Goal: Task Accomplishment & Management: Manage account settings

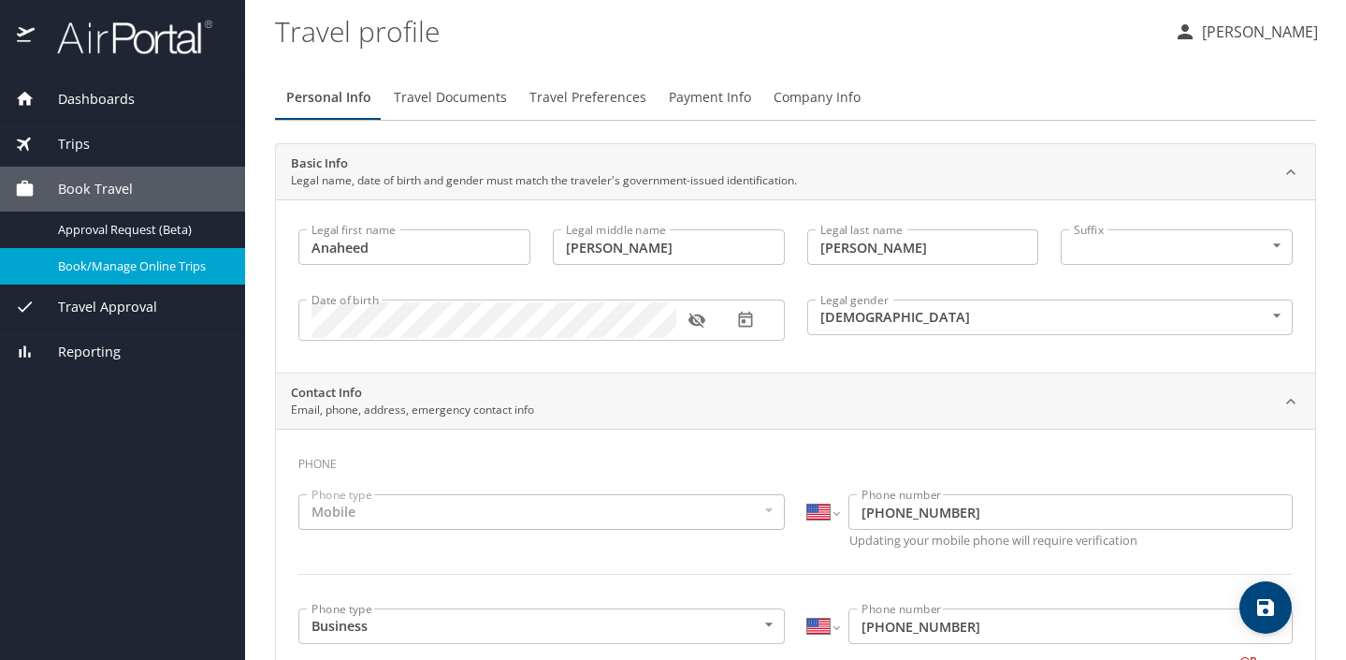
select select "US"
click at [465, 103] on span "Travel Documents" at bounding box center [450, 97] width 113 height 23
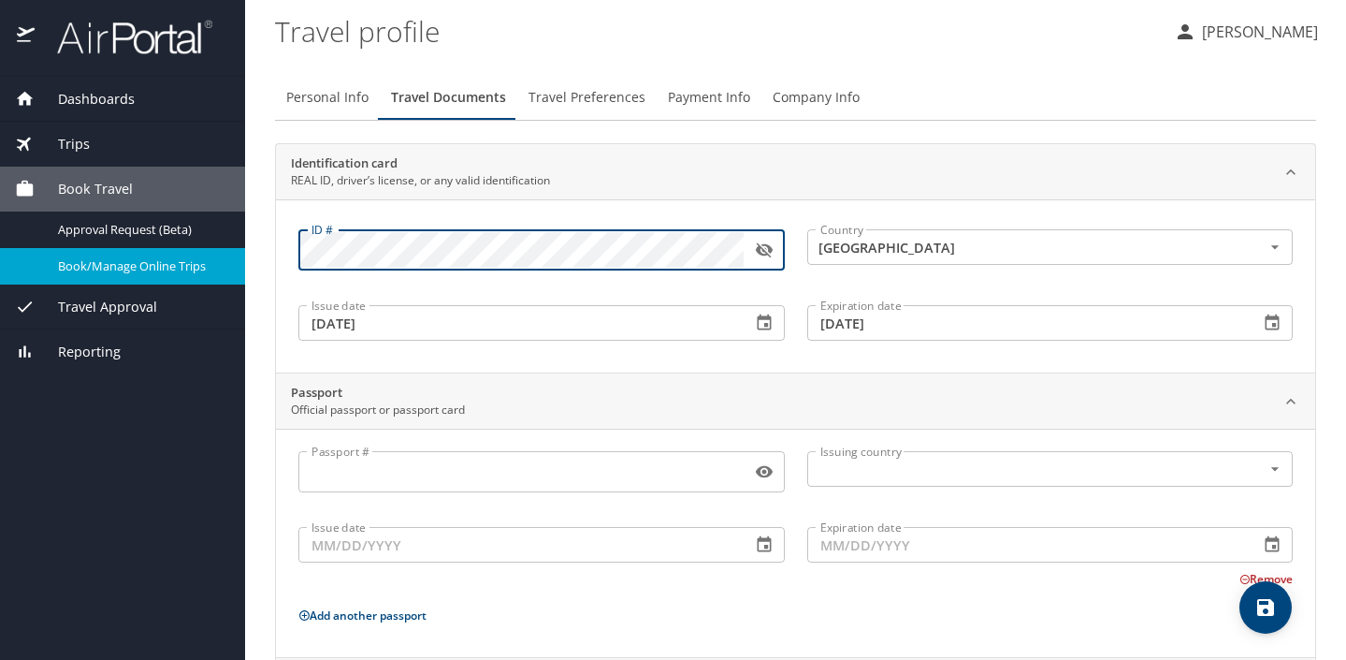
click at [275, 251] on div "Identification card REAL ID, driver’s license, or any valid identification ID #…" at bounding box center [795, 257] width 1041 height 229
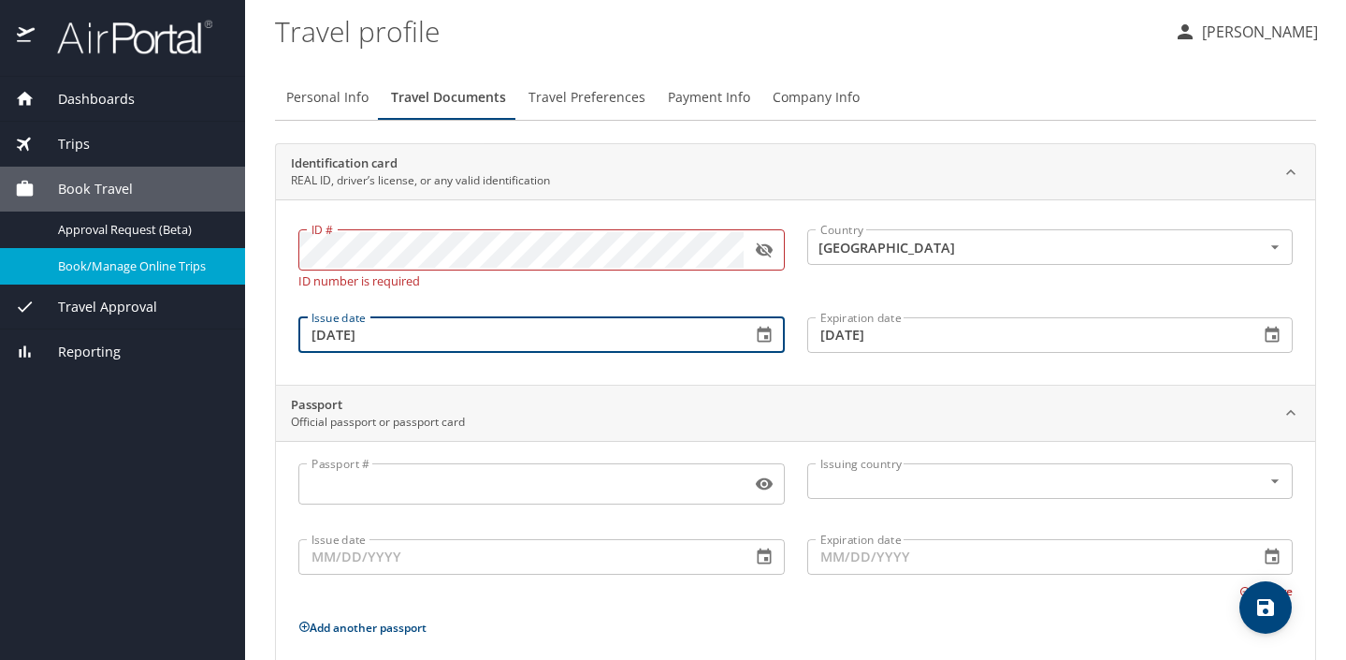
drag, startPoint x: 403, startPoint y: 321, endPoint x: 248, endPoint y: 322, distance: 155.3
click at [248, 322] on main "Travel profile Anaheed Al-Hardan Personal Info Travel Documents Travel Preferen…" at bounding box center [795, 330] width 1101 height 660
drag, startPoint x: 312, startPoint y: 340, endPoint x: 417, endPoint y: 340, distance: 104.8
click at [417, 340] on input "03/06/2024" at bounding box center [517, 335] width 438 height 36
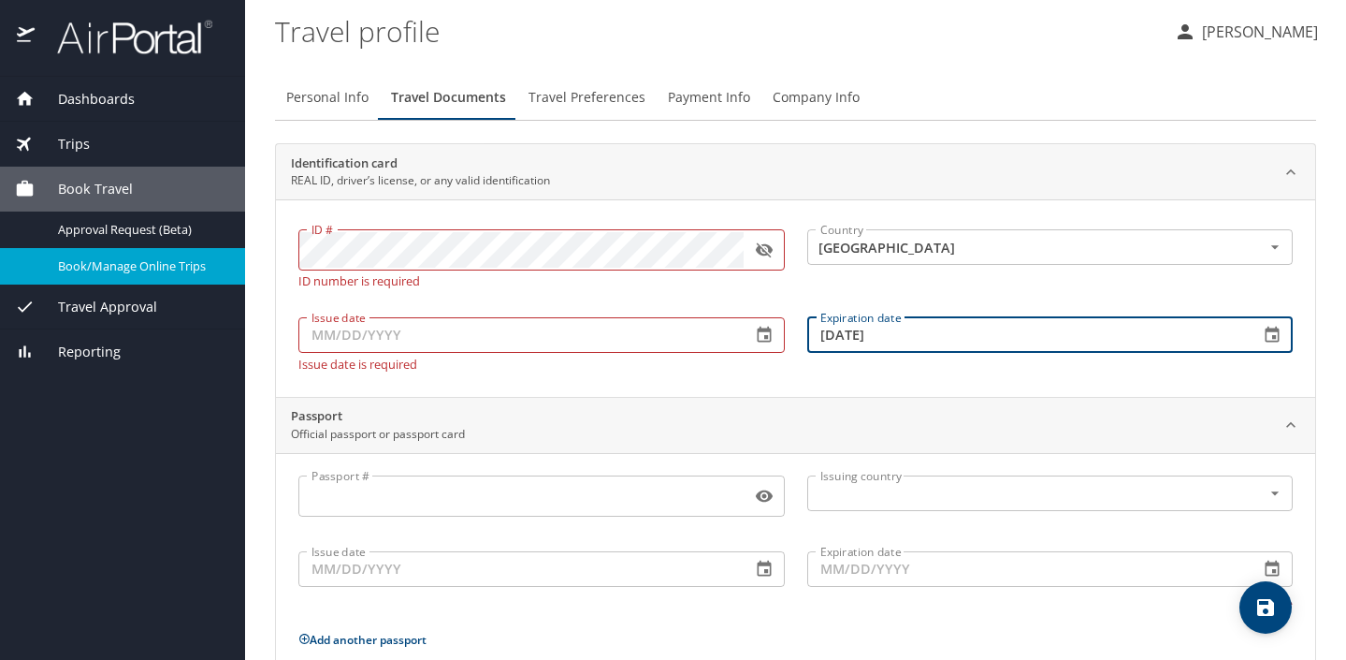
drag, startPoint x: 903, startPoint y: 321, endPoint x: 859, endPoint y: 322, distance: 44.0
click at [859, 322] on input "03/06/2026" at bounding box center [1026, 335] width 438 height 36
drag, startPoint x: 824, startPoint y: 332, endPoint x: 939, endPoint y: 329, distance: 115.1
click at [939, 329] on input "03/06/2026" at bounding box center [1026, 335] width 438 height 36
type input "0_/__/____"
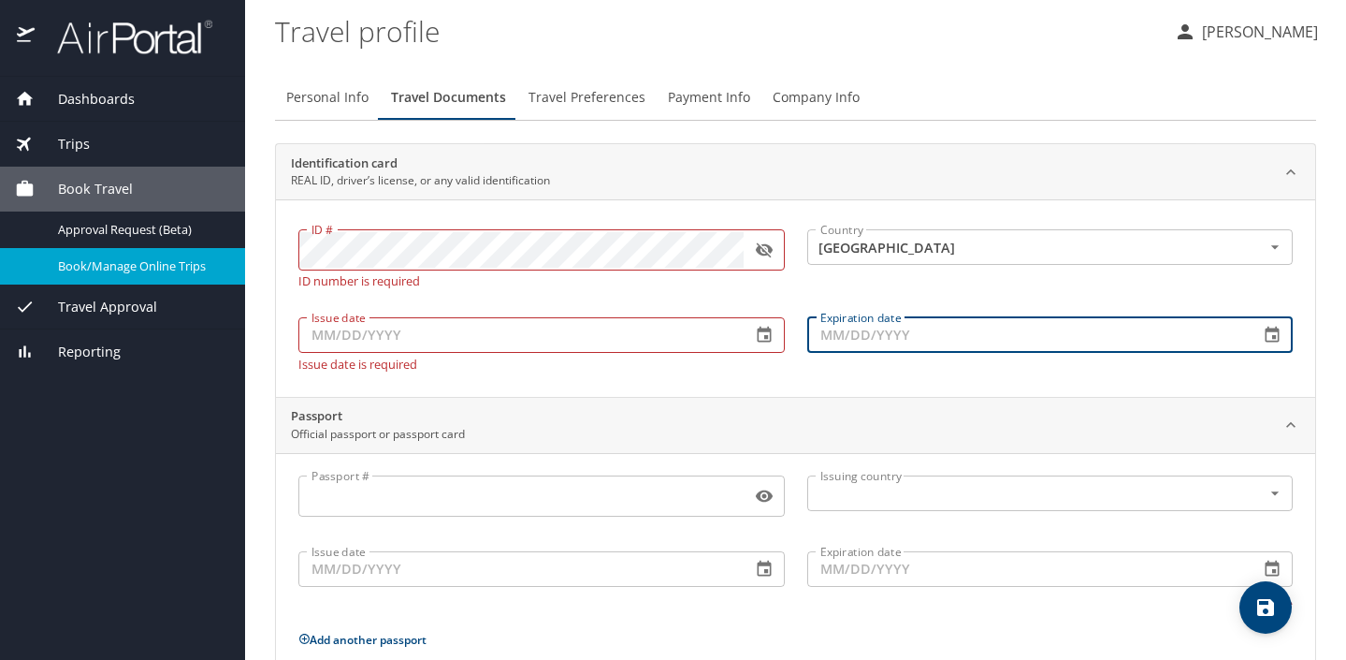
click at [612, 491] on input "Passport #" at bounding box center [520, 496] width 445 height 36
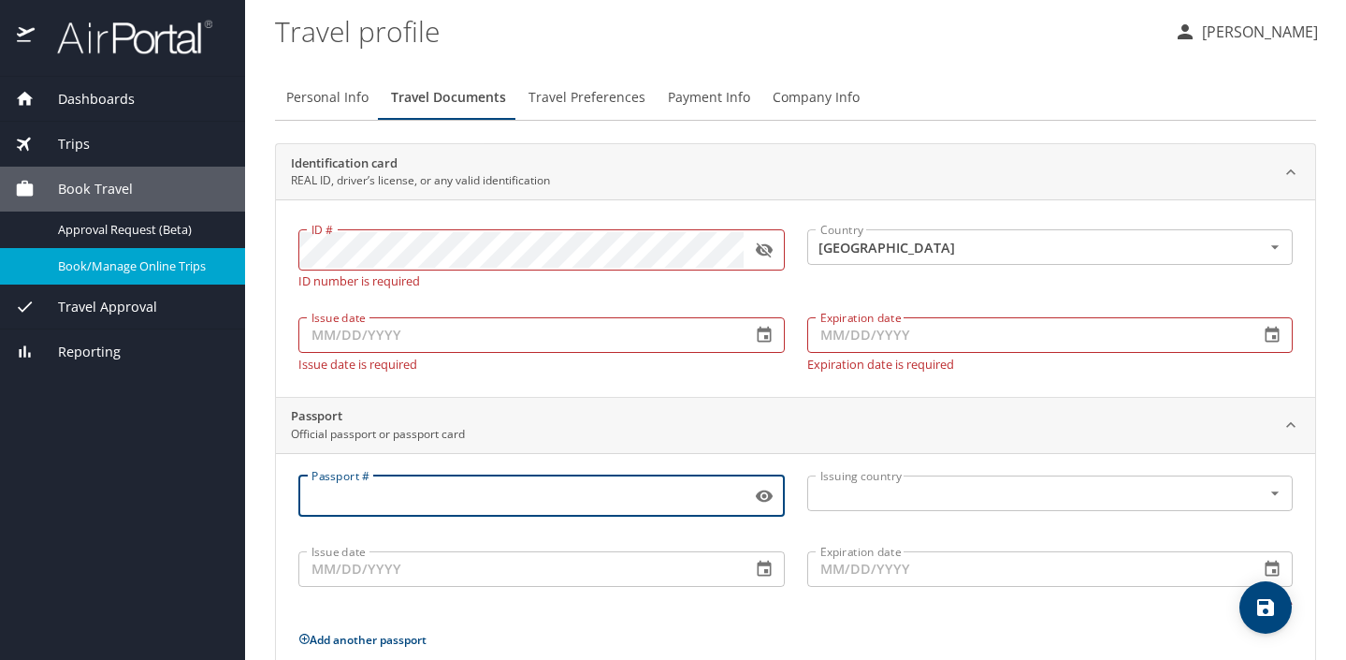
click at [437, 505] on input "Passport #" at bounding box center [520, 496] width 445 height 36
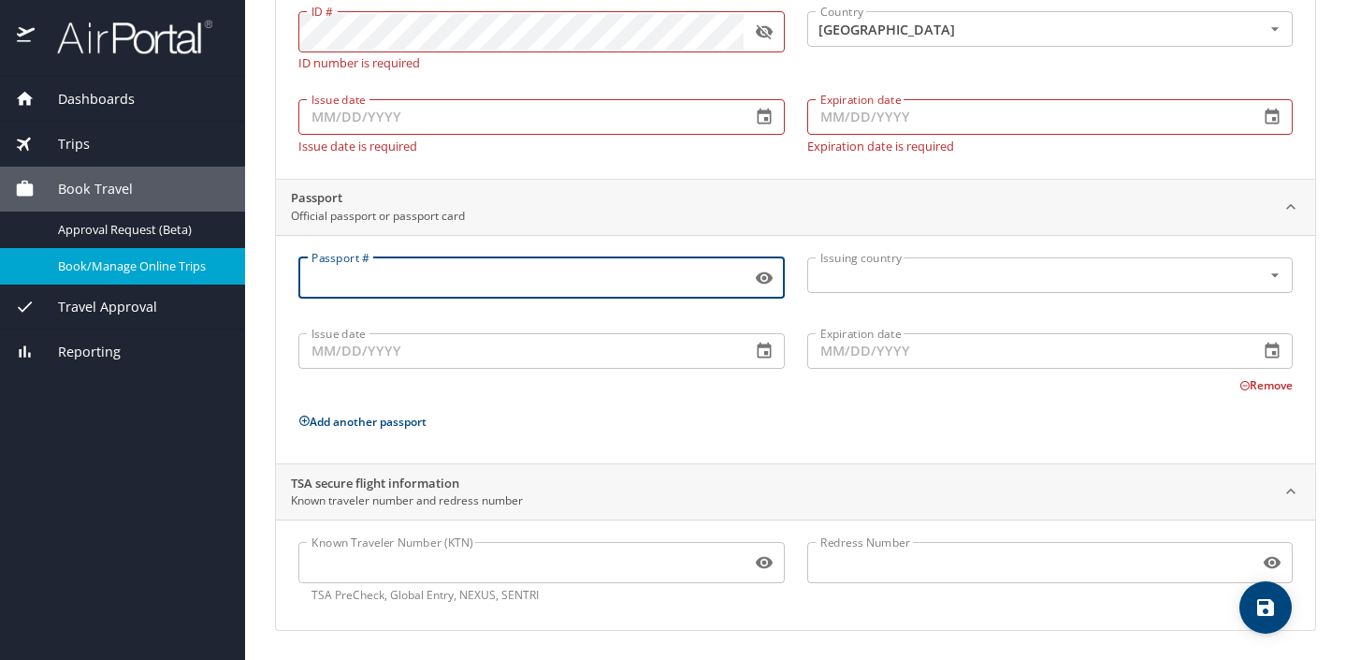
scroll to position [217, 0]
click at [1262, 603] on icon "save" at bounding box center [1266, 607] width 22 height 22
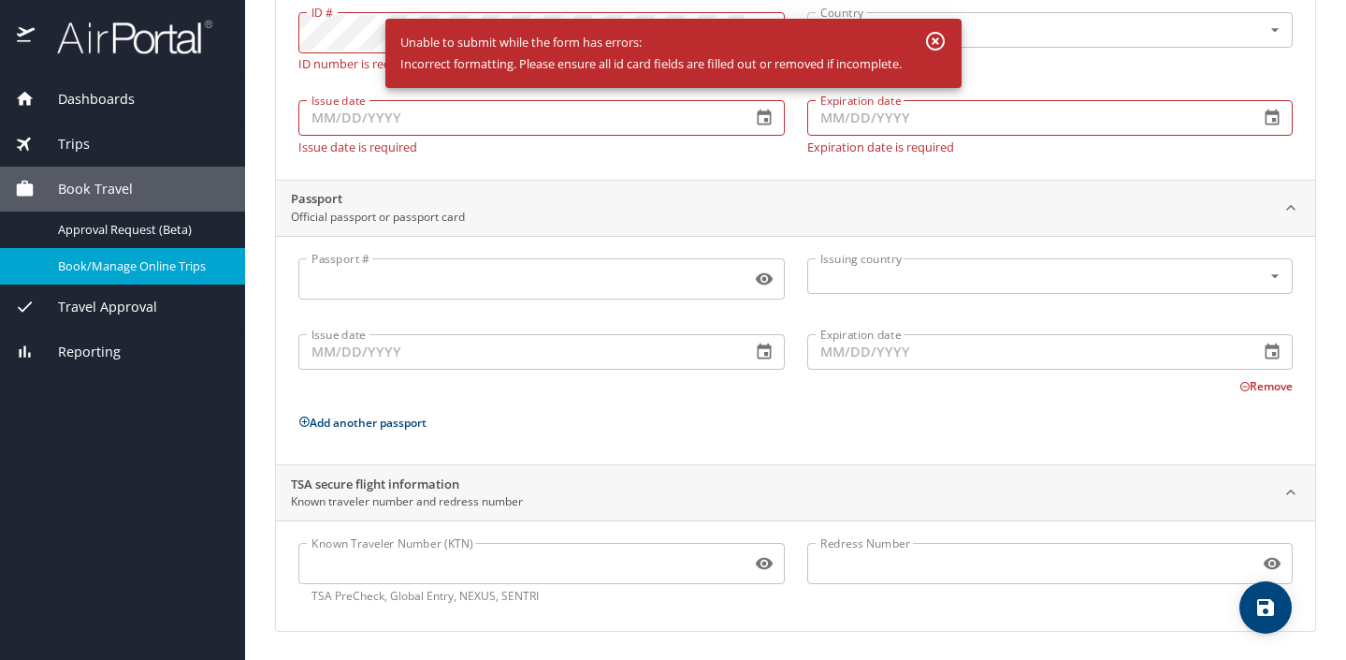
click at [939, 36] on icon "button" at bounding box center [935, 41] width 22 height 22
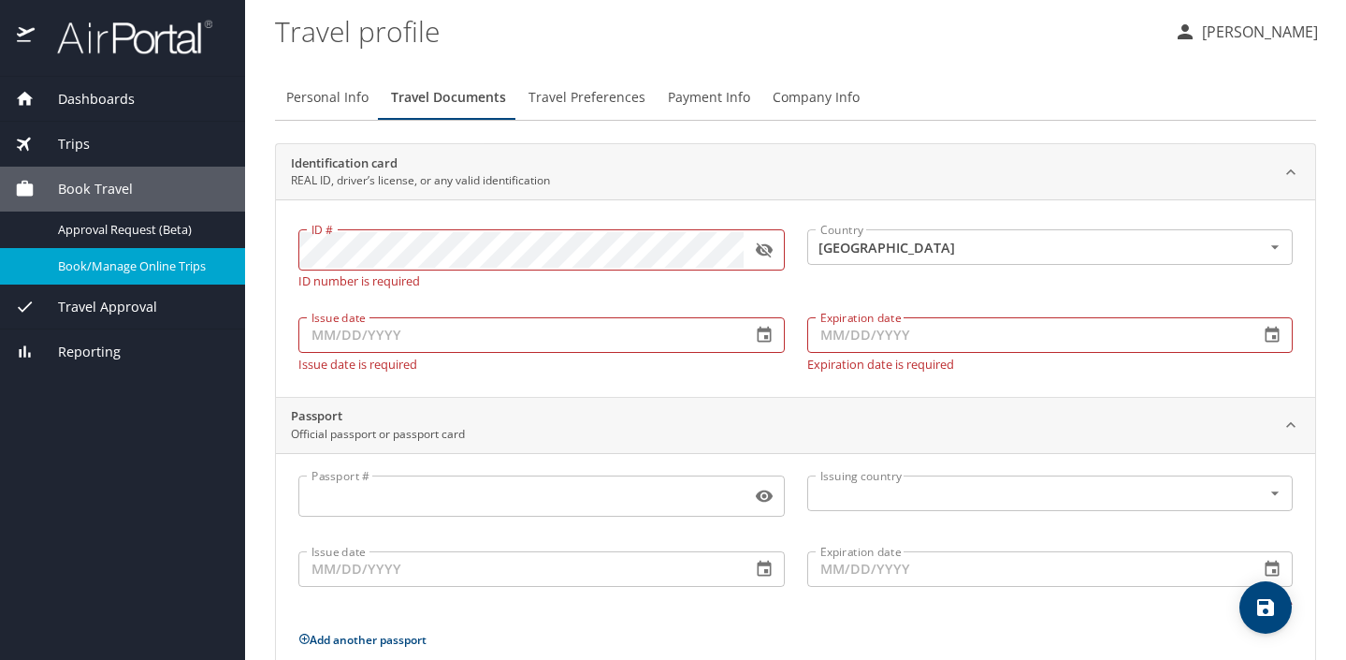
scroll to position [0, 0]
click at [1295, 166] on icon at bounding box center [1291, 172] width 19 height 19
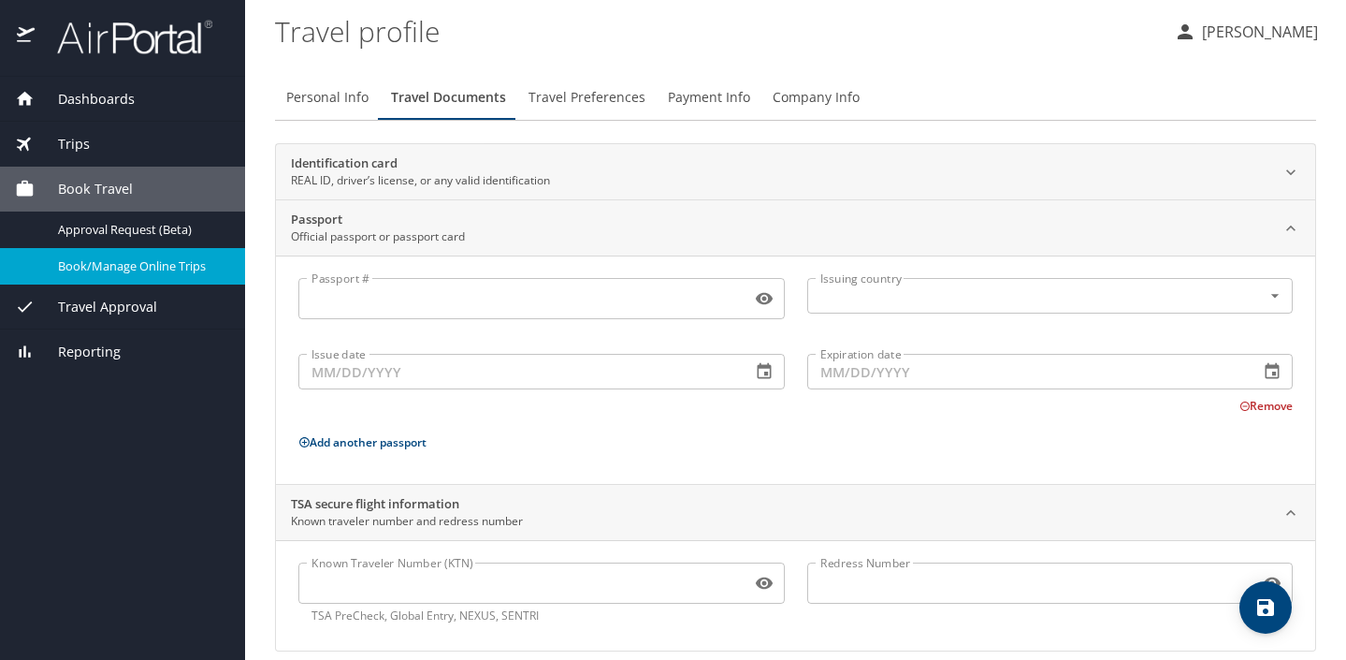
click at [617, 450] on p "Add another passport" at bounding box center [795, 441] width 995 height 23
click at [573, 312] on input "Passport #" at bounding box center [520, 299] width 445 height 36
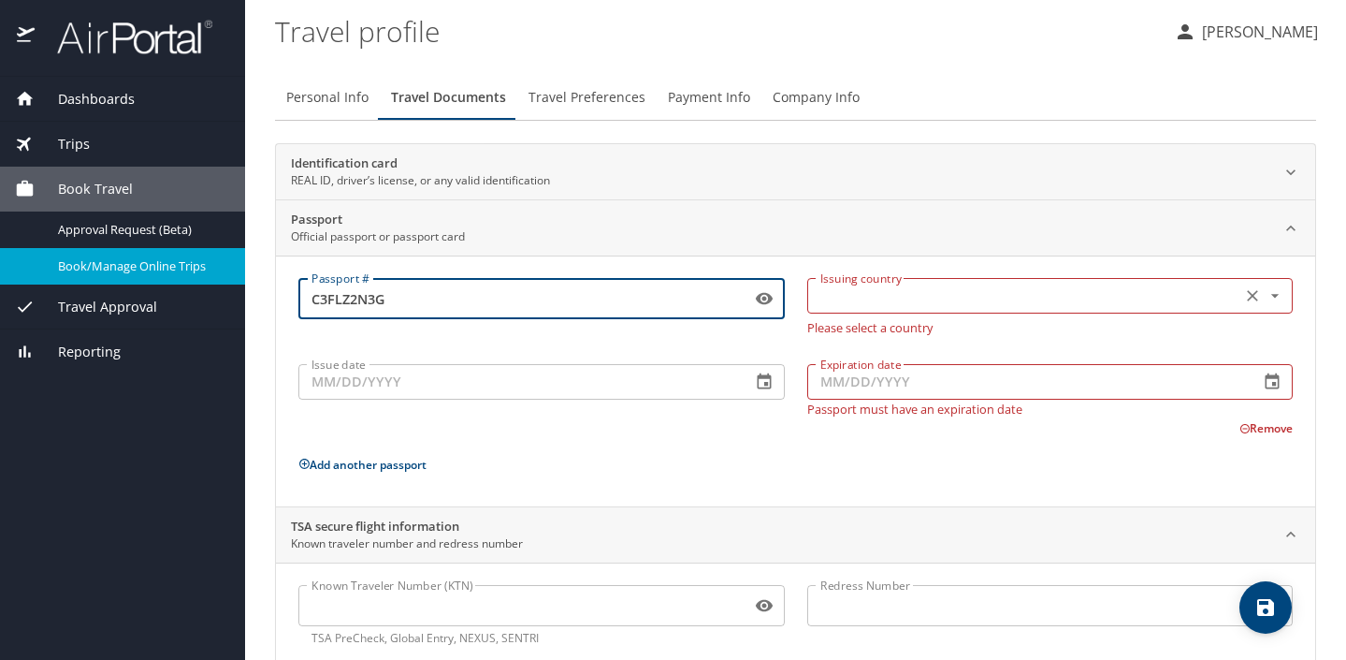
type input "C3FLZ2N3G"
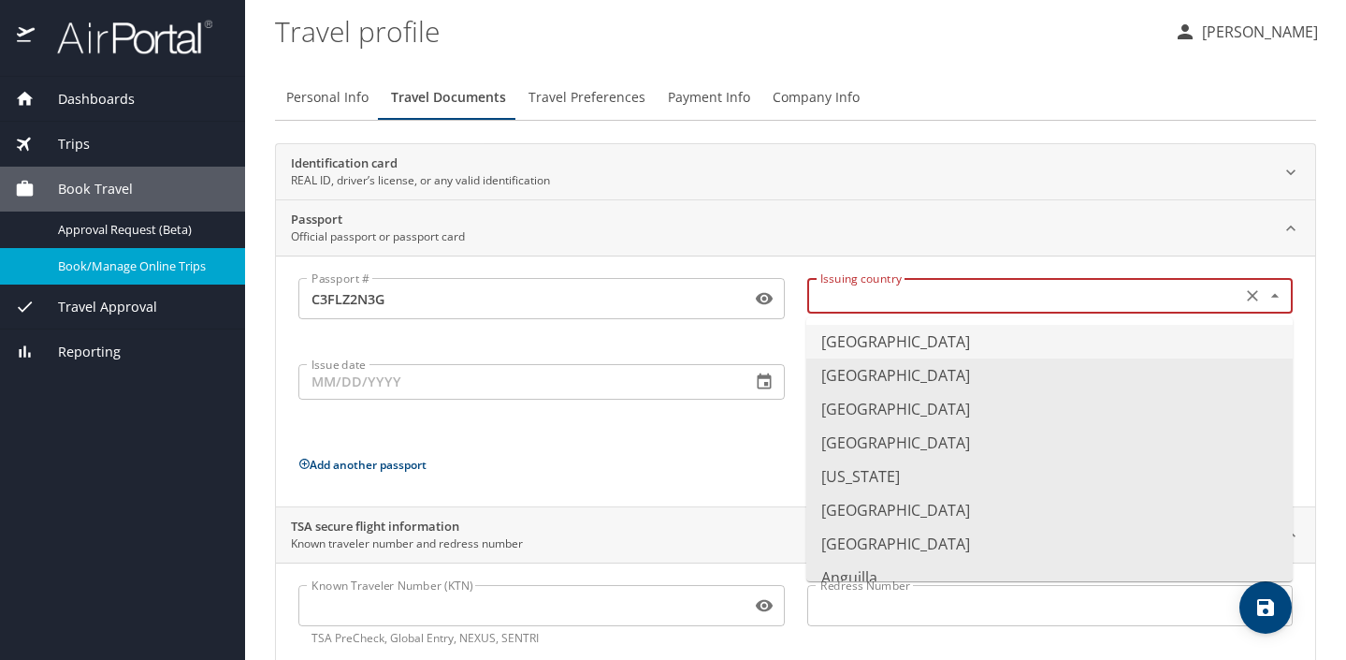
click at [1016, 303] on input "text" at bounding box center [1023, 295] width 420 height 24
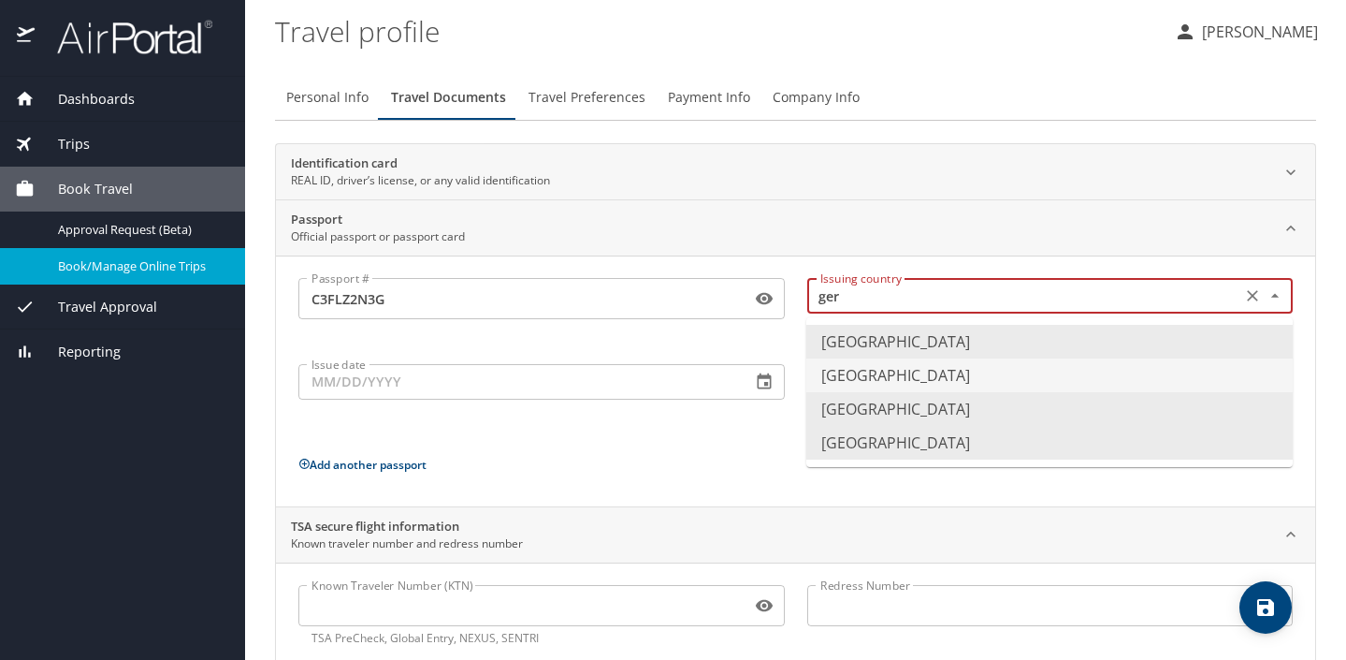
click at [1006, 376] on li "Germany" at bounding box center [1049, 375] width 487 height 34
type input "Germany"
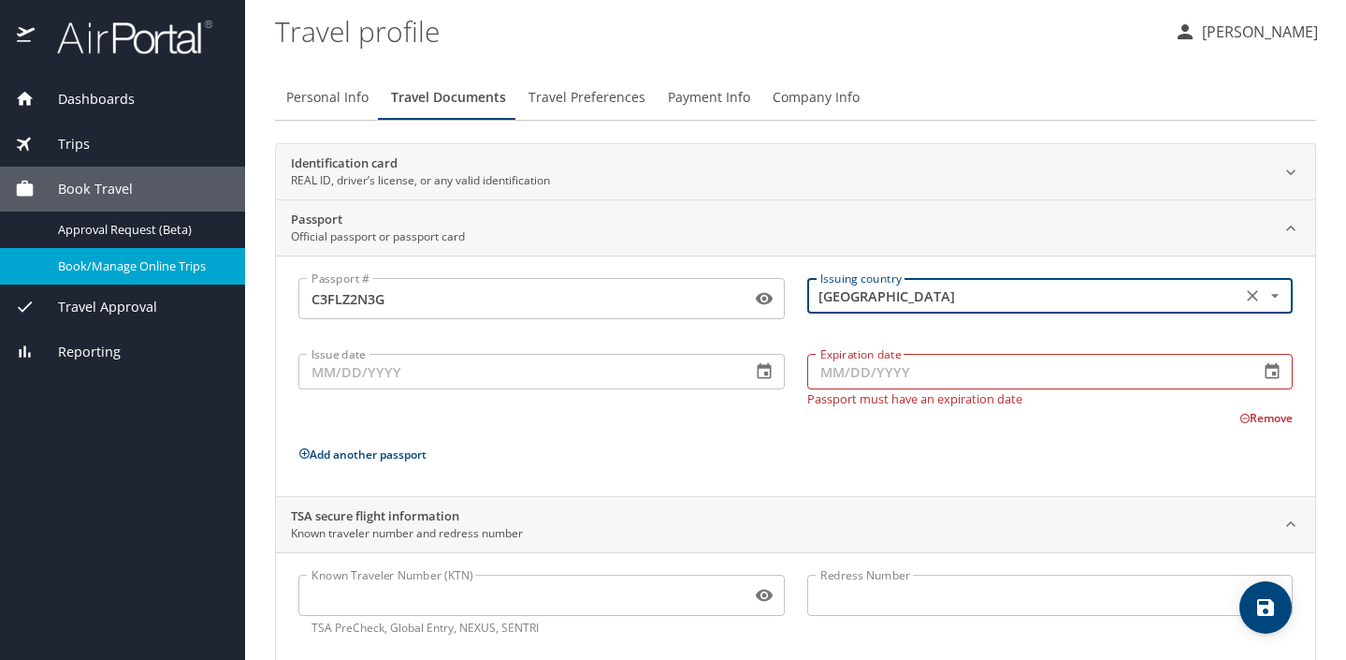
click at [498, 372] on input "Issue date" at bounding box center [517, 372] width 438 height 36
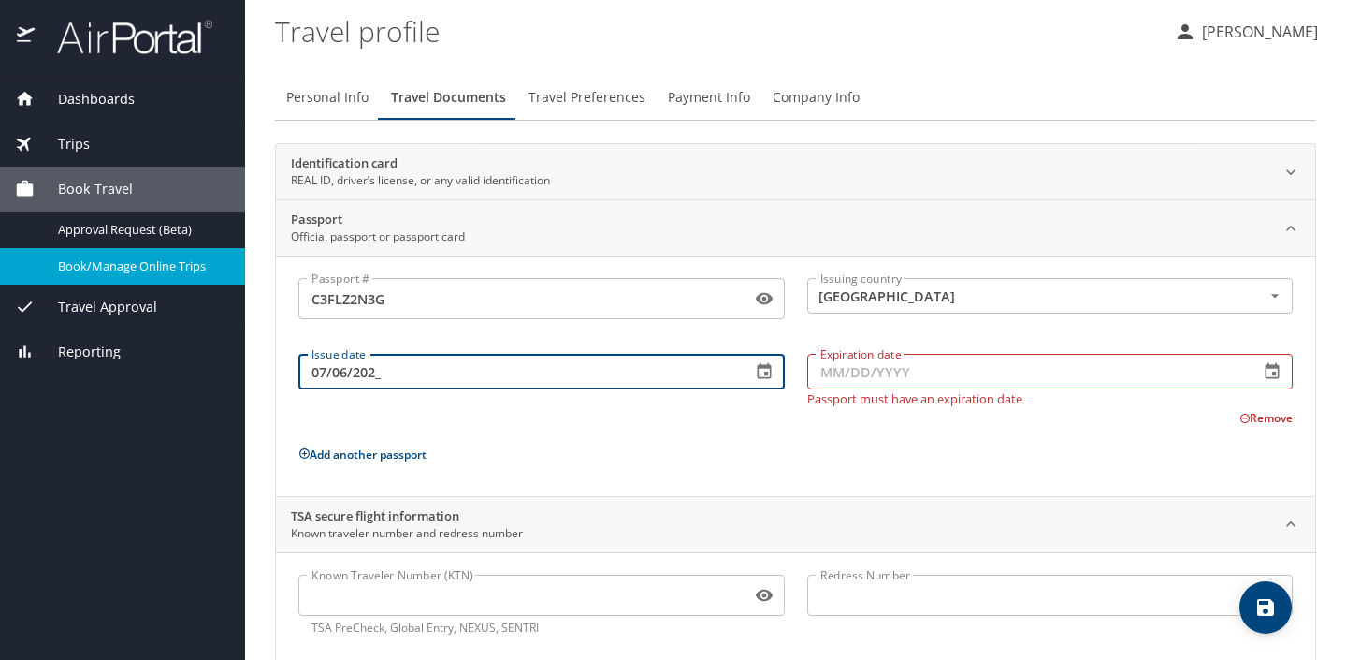
type input "07/06/2022"
click at [1009, 371] on input "Expiration date" at bounding box center [1026, 372] width 438 height 36
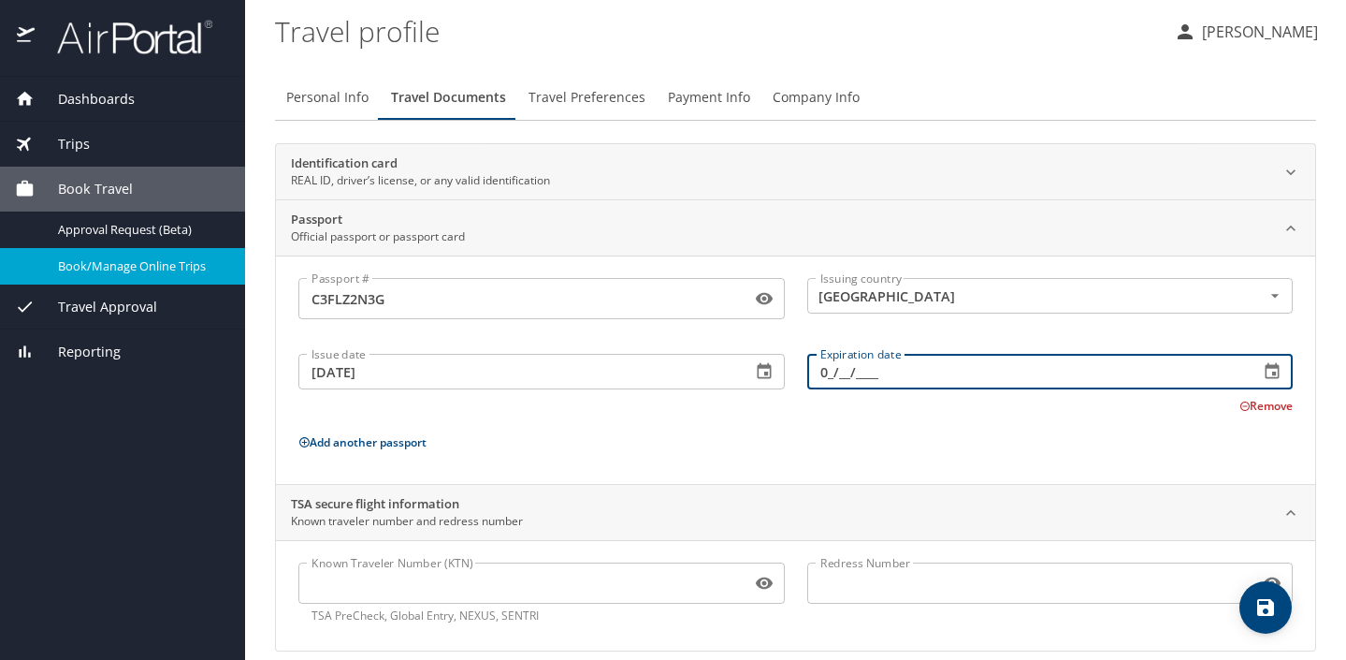
type input "07/__/____"
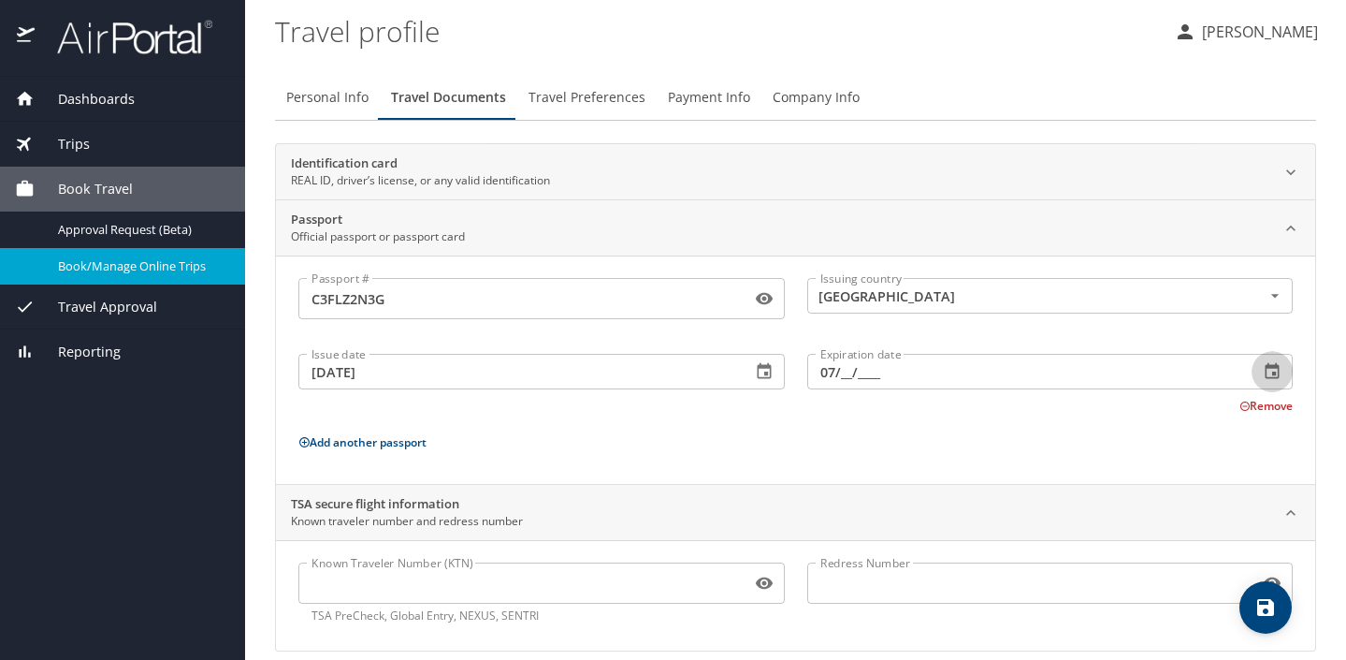
click at [846, 377] on input "07/__/____" at bounding box center [1026, 372] width 438 height 36
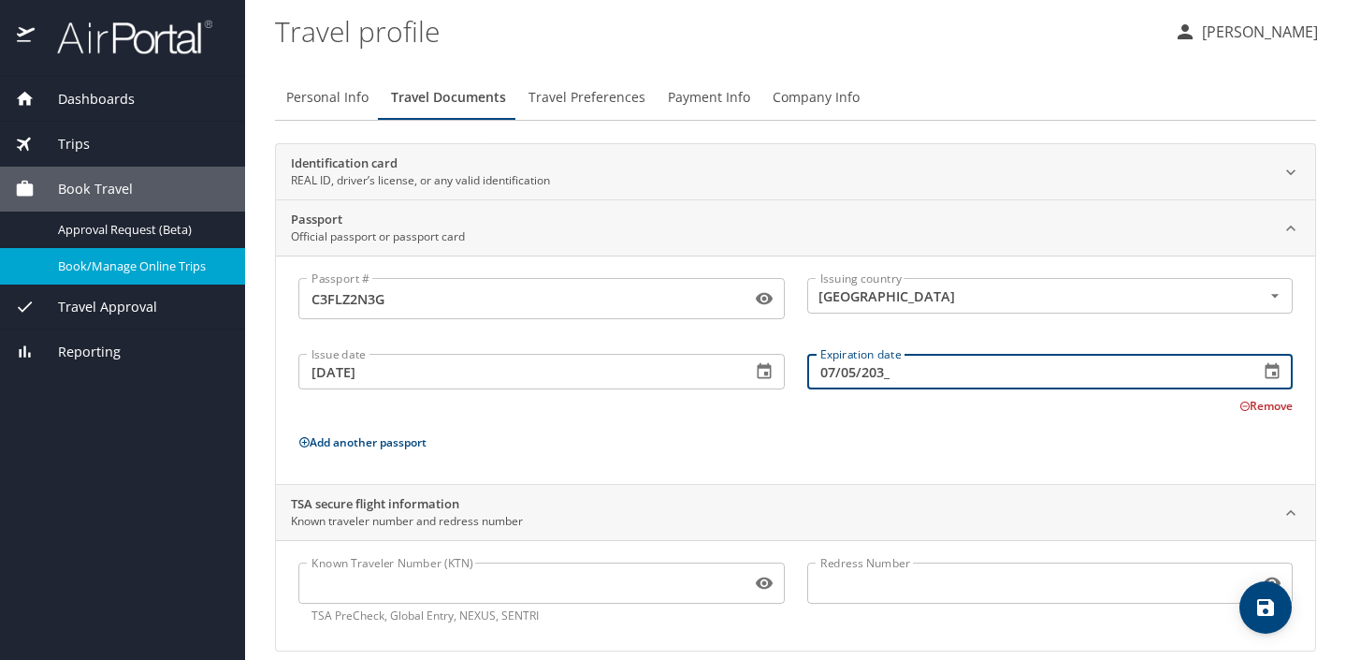
type input "07/05/2032"
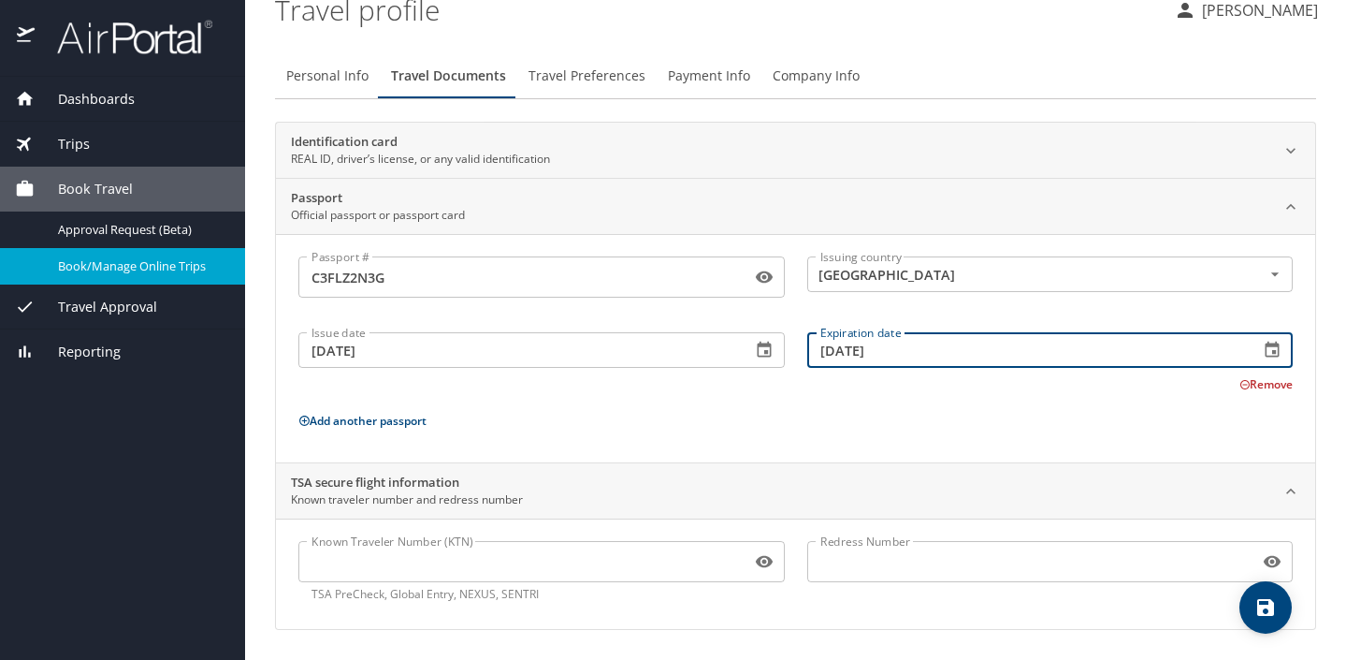
scroll to position [22, 0]
click at [1275, 608] on icon "save" at bounding box center [1266, 607] width 22 height 22
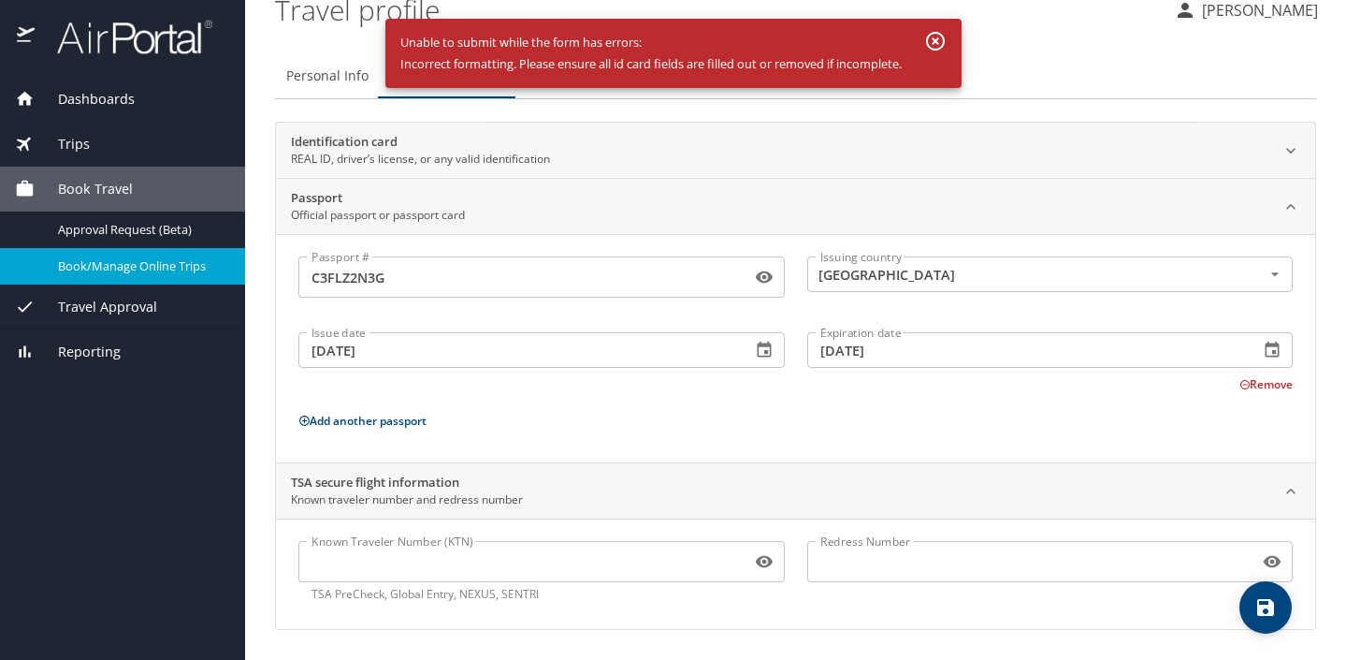
click at [1294, 160] on div at bounding box center [1291, 150] width 41 height 41
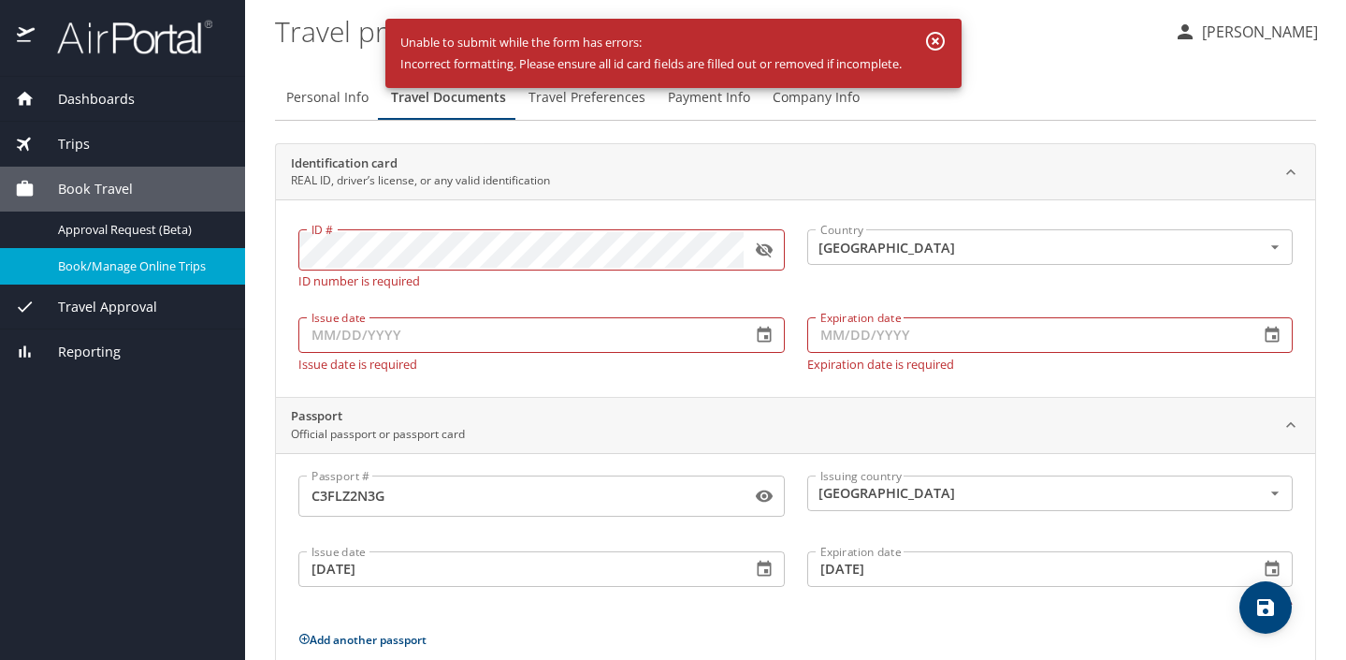
scroll to position [0, 0]
click at [1272, 248] on icon "Open" at bounding box center [1275, 247] width 19 height 19
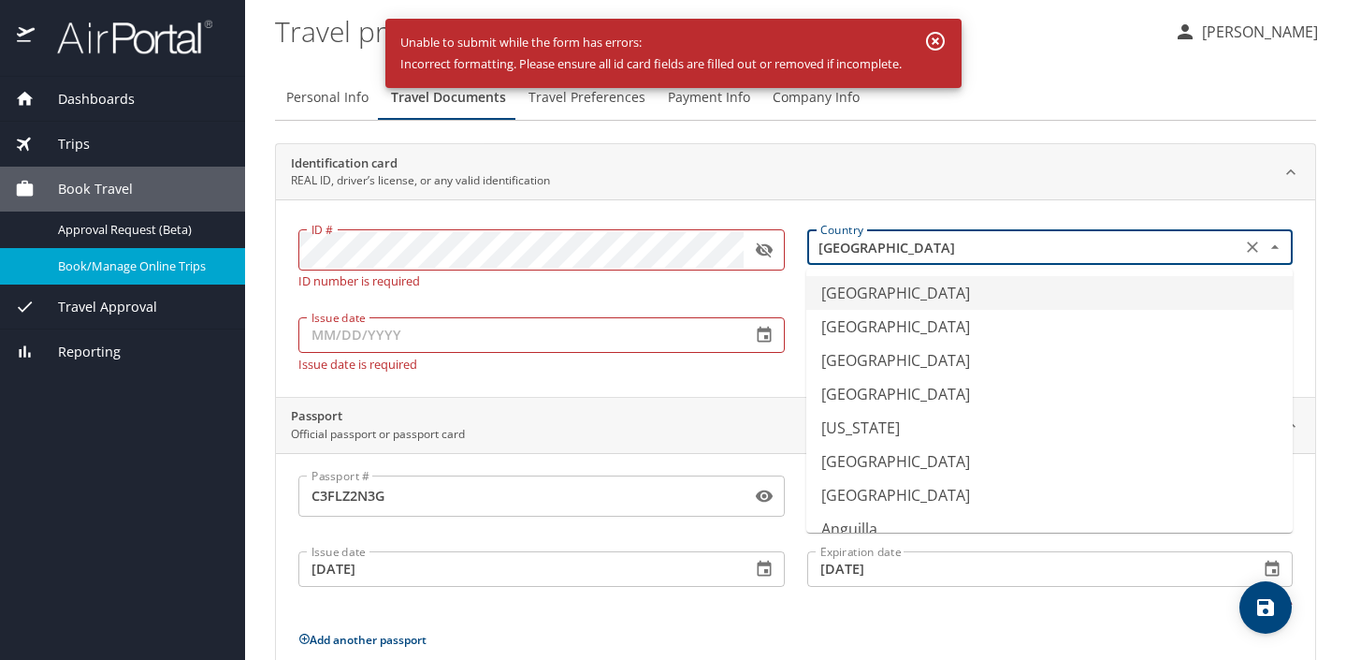
click at [1254, 248] on icon "Clear" at bounding box center [1252, 246] width 11 height 11
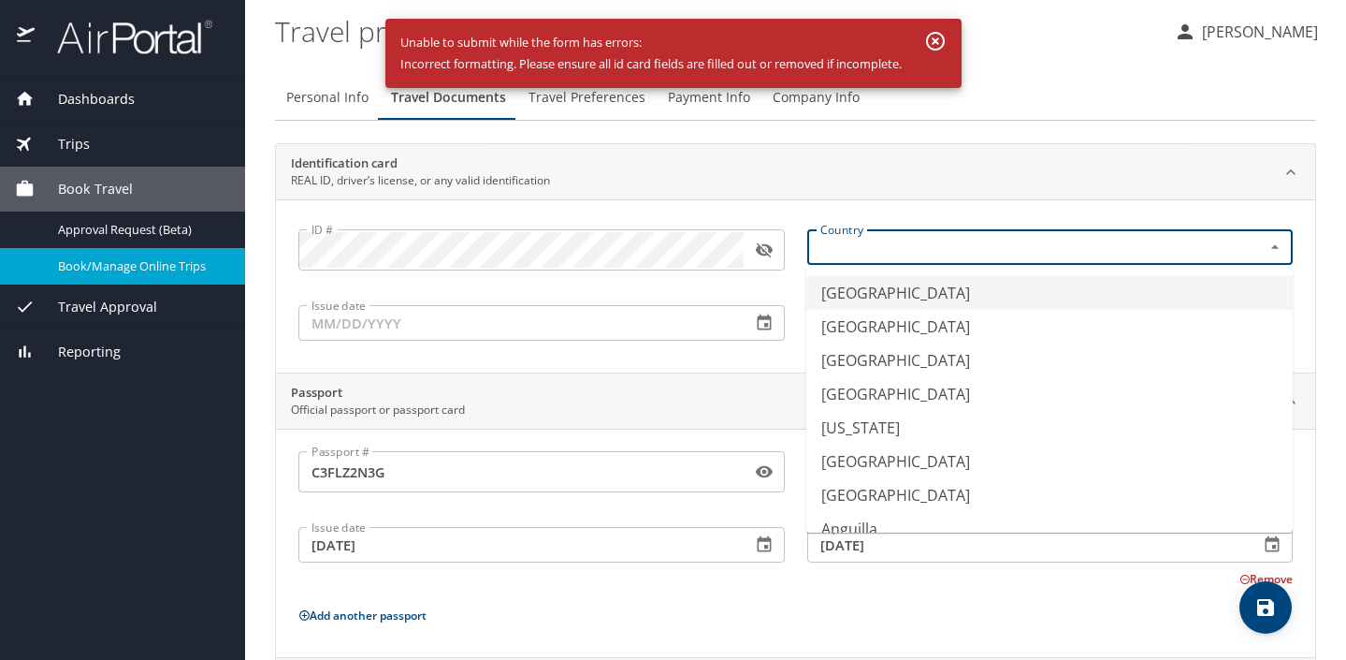
type input "United States of America"
click at [1177, 168] on div "Identification card REAL ID, driver’s license, or any valid identification" at bounding box center [781, 172] width 980 height 36
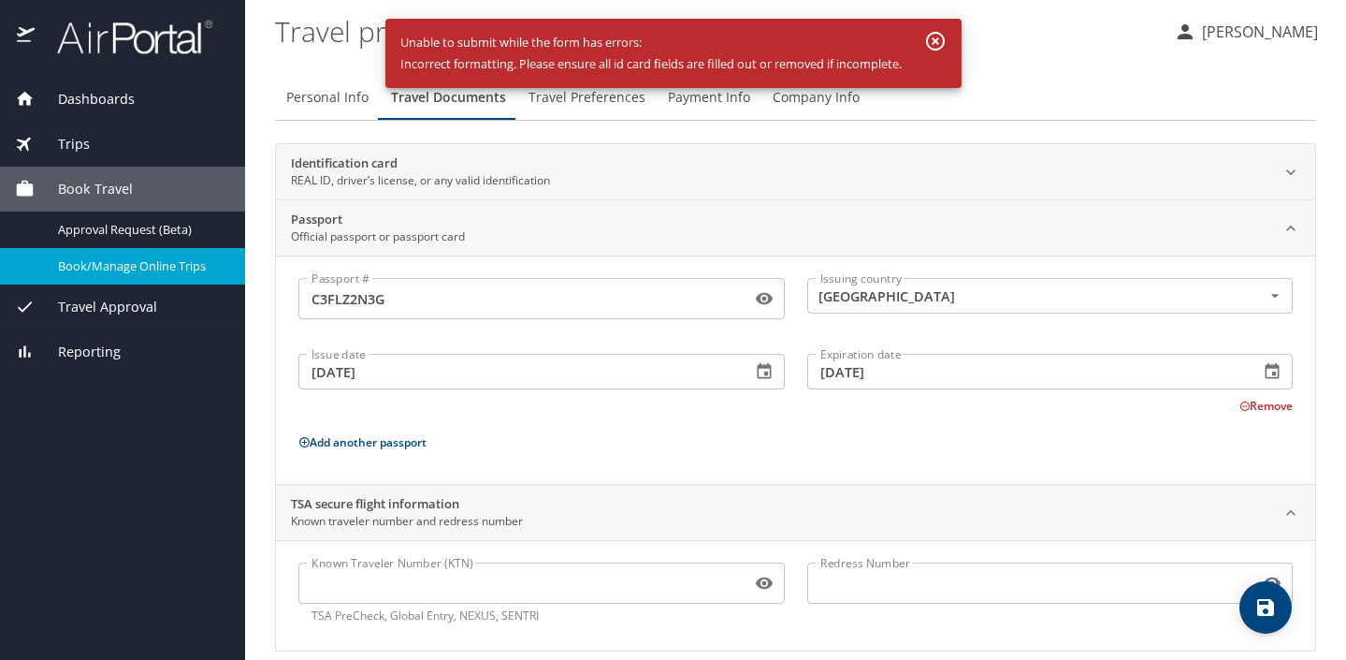
click at [1258, 603] on icon "save" at bounding box center [1265, 607] width 17 height 17
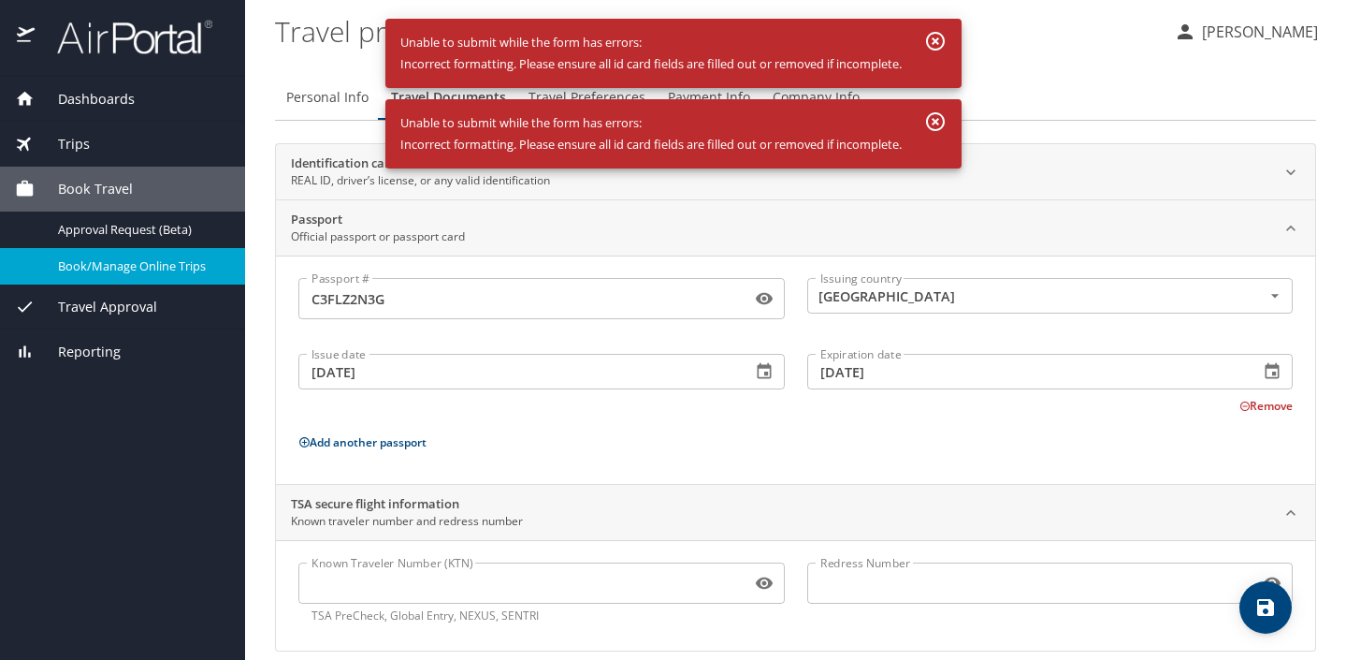
click at [1300, 175] on icon at bounding box center [1291, 172] width 19 height 19
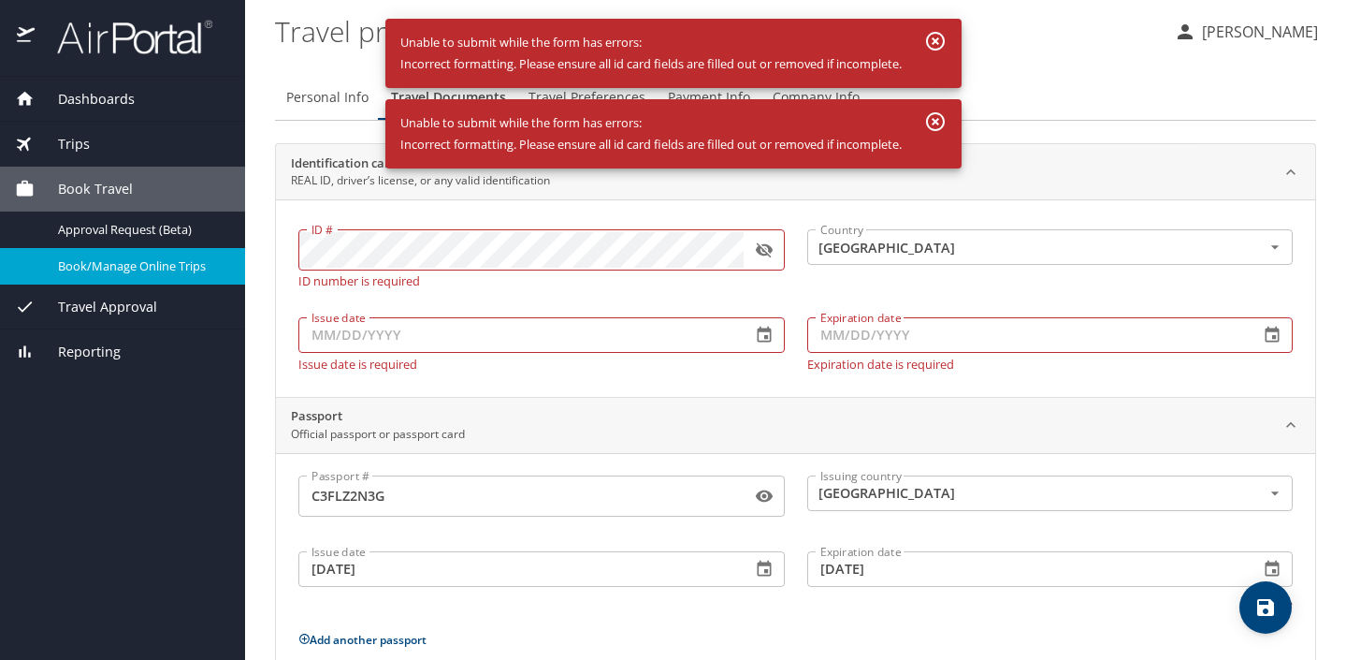
scroll to position [6, 0]
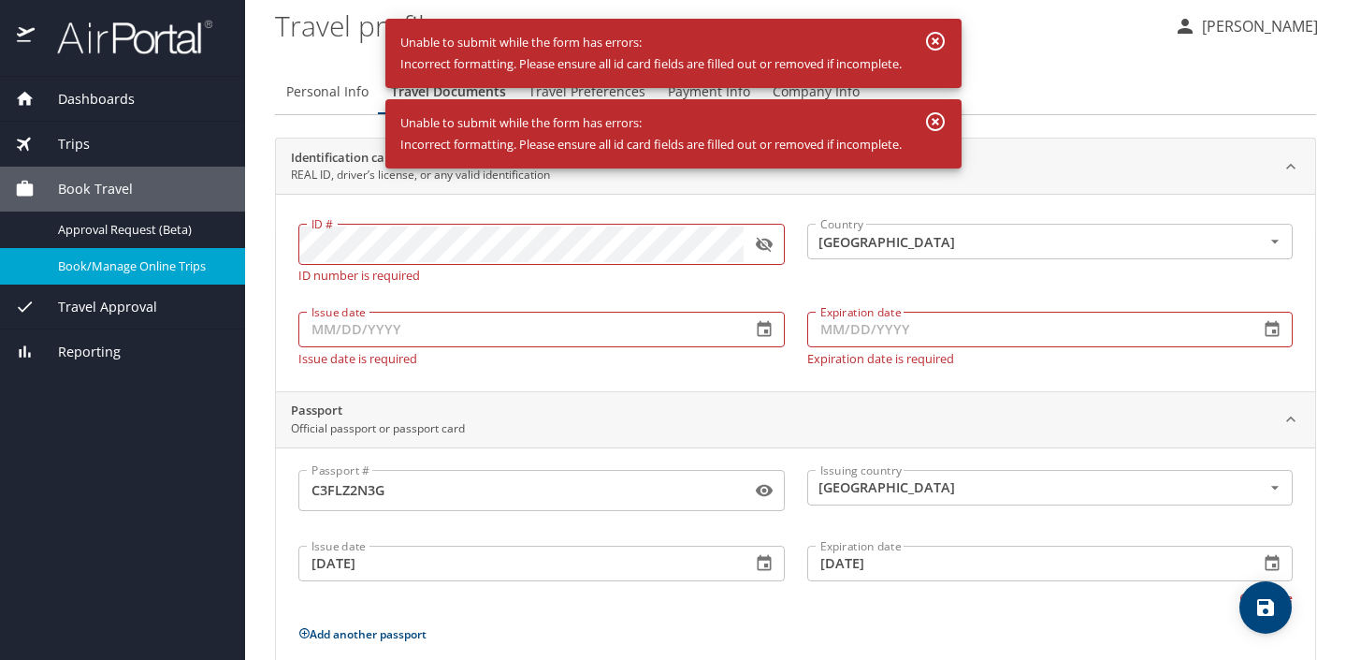
click at [764, 244] on icon "button" at bounding box center [763, 245] width 17 height 15
click at [761, 327] on icon "button" at bounding box center [764, 329] width 19 height 19
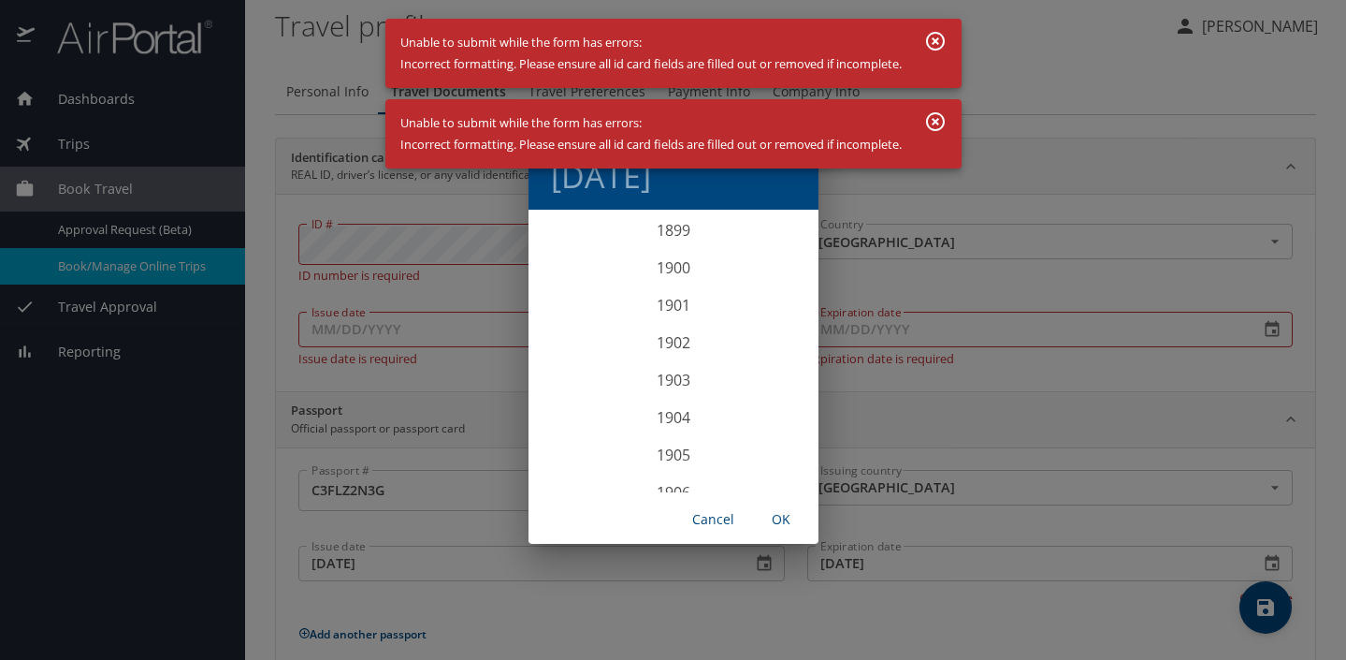
scroll to position [4603, 0]
click at [696, 522] on span "Cancel" at bounding box center [713, 519] width 45 height 23
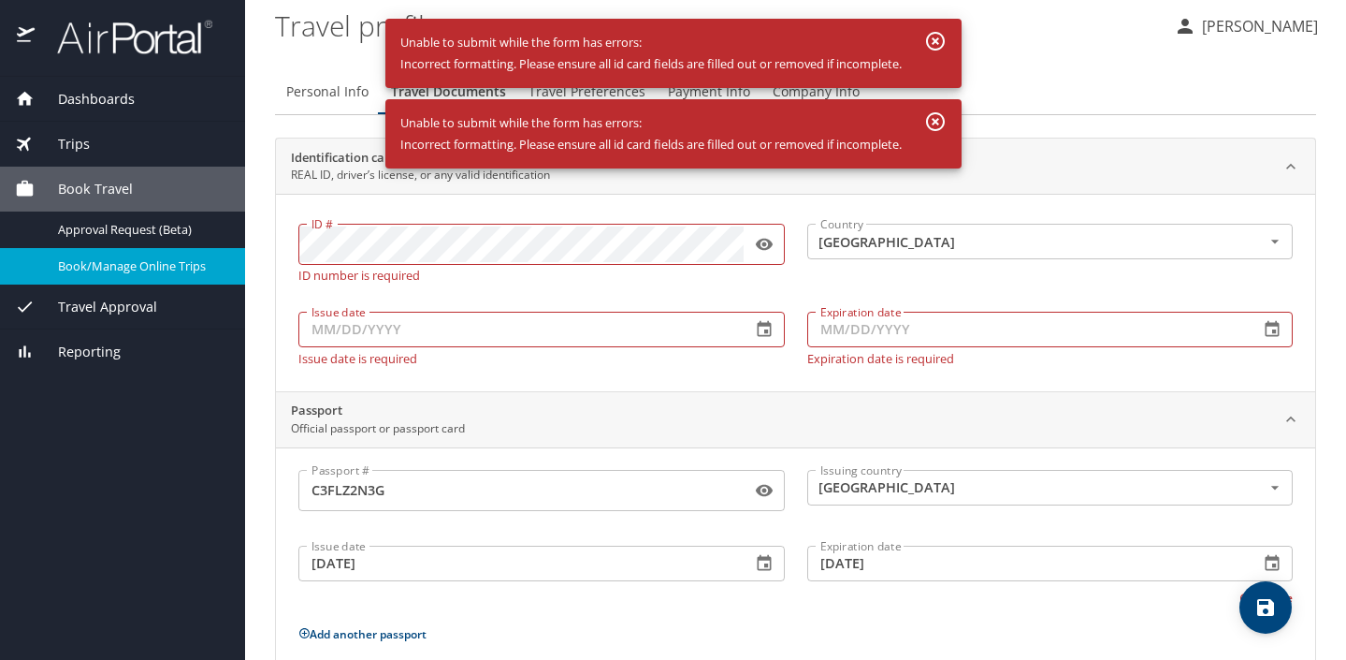
click at [936, 120] on icon "button" at bounding box center [935, 121] width 19 height 19
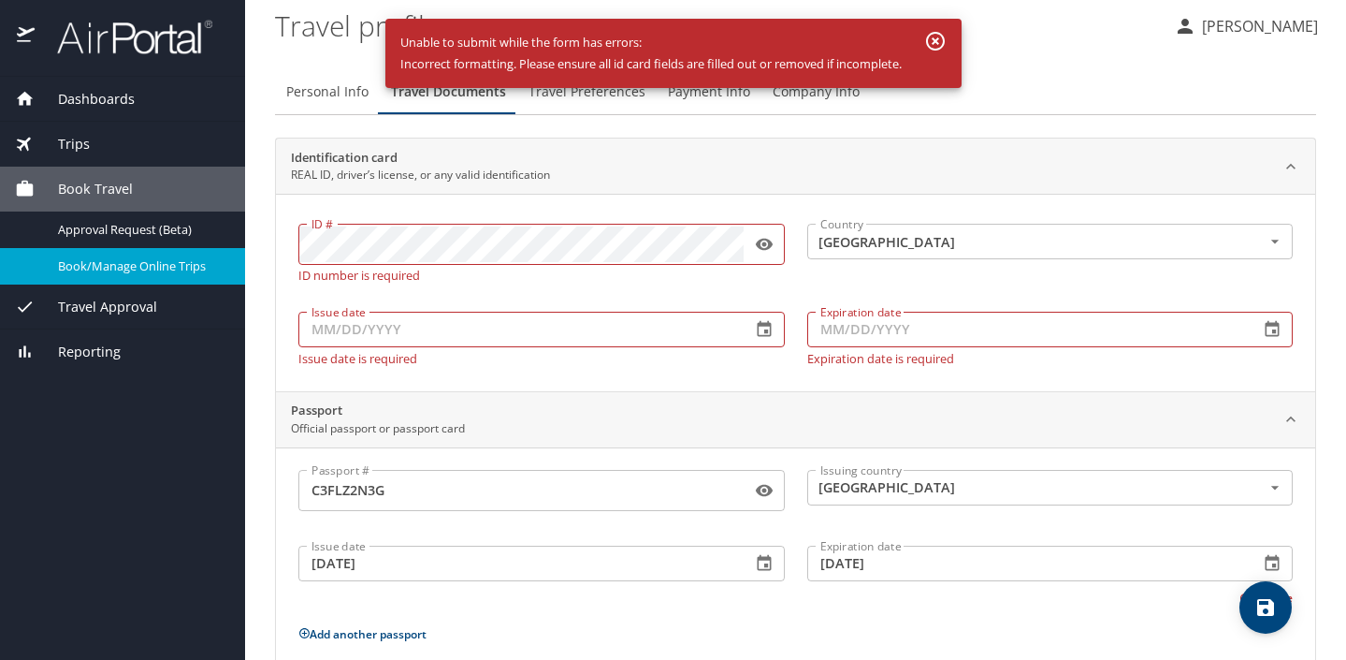
click at [937, 44] on icon "button" at bounding box center [935, 41] width 22 height 22
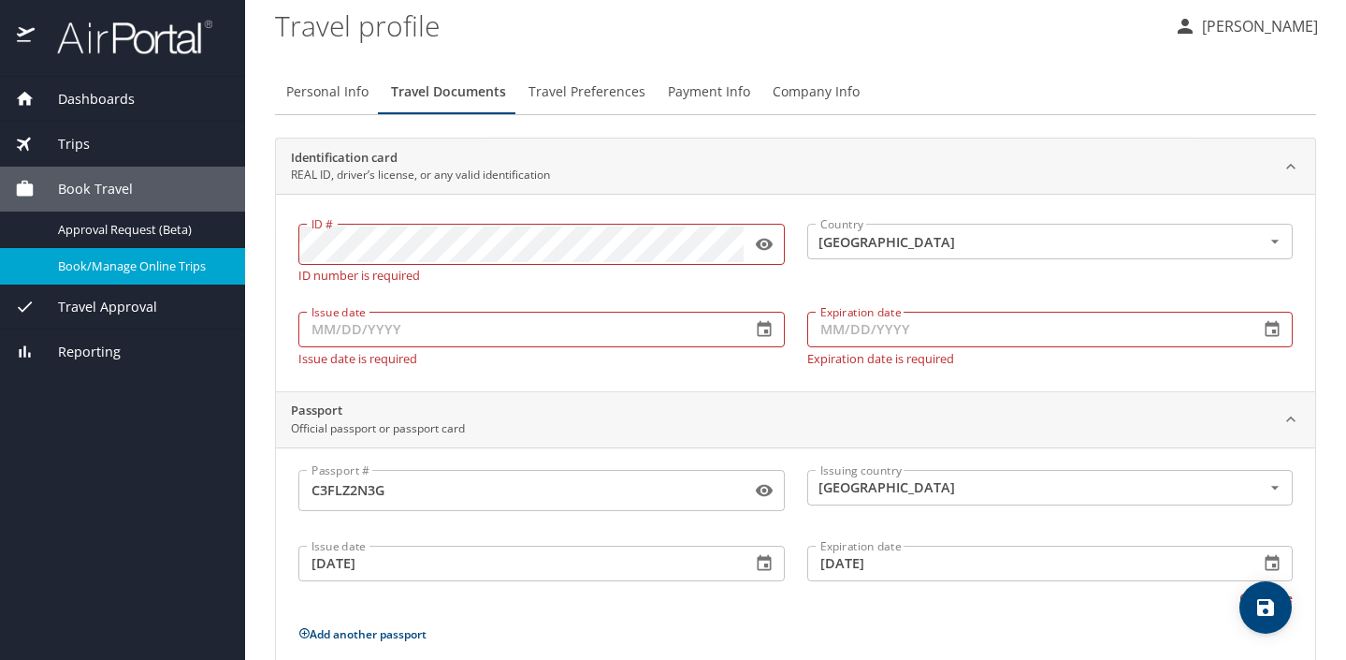
click at [1294, 168] on icon at bounding box center [1291, 166] width 19 height 19
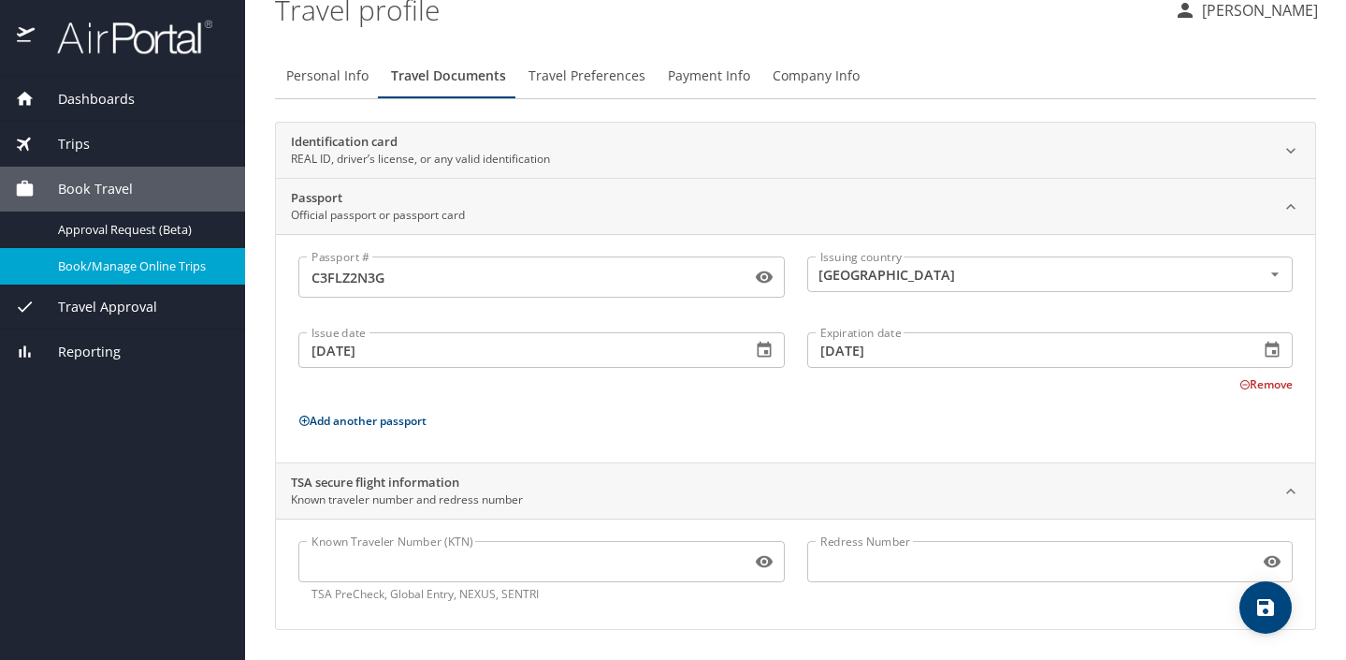
scroll to position [22, 0]
click at [1257, 607] on icon "save" at bounding box center [1266, 607] width 22 height 22
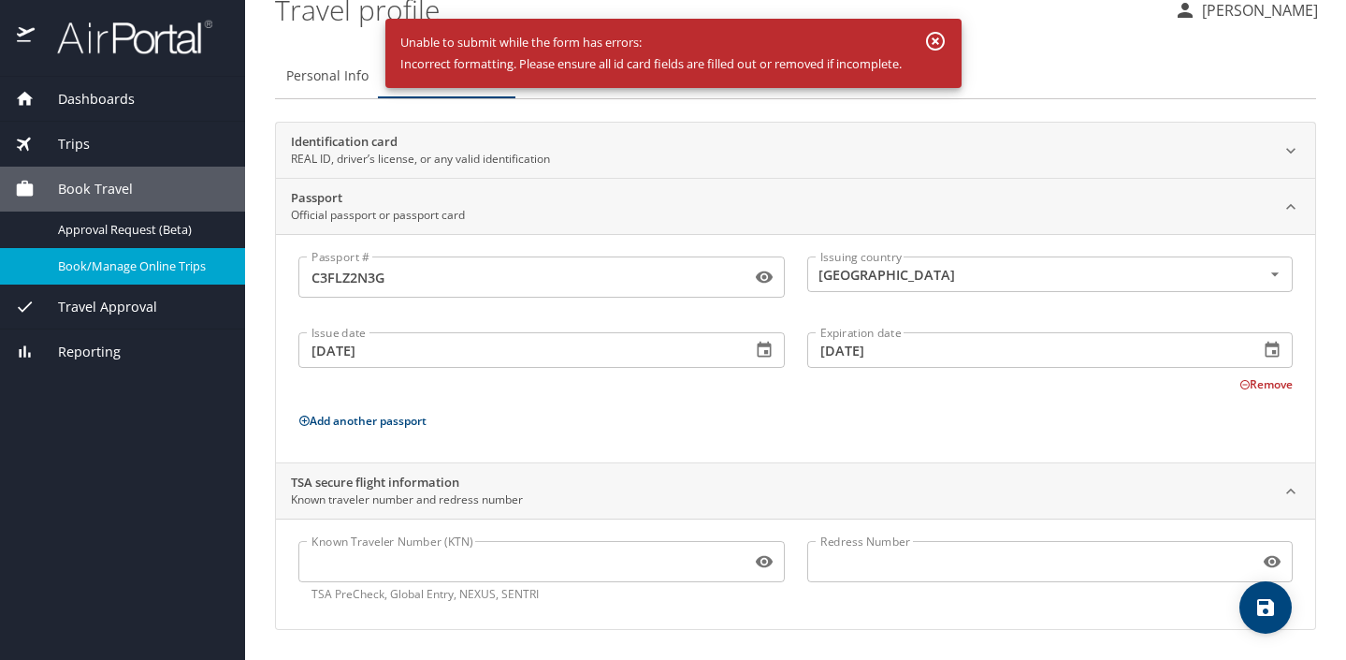
click at [939, 40] on icon "button" at bounding box center [935, 41] width 19 height 19
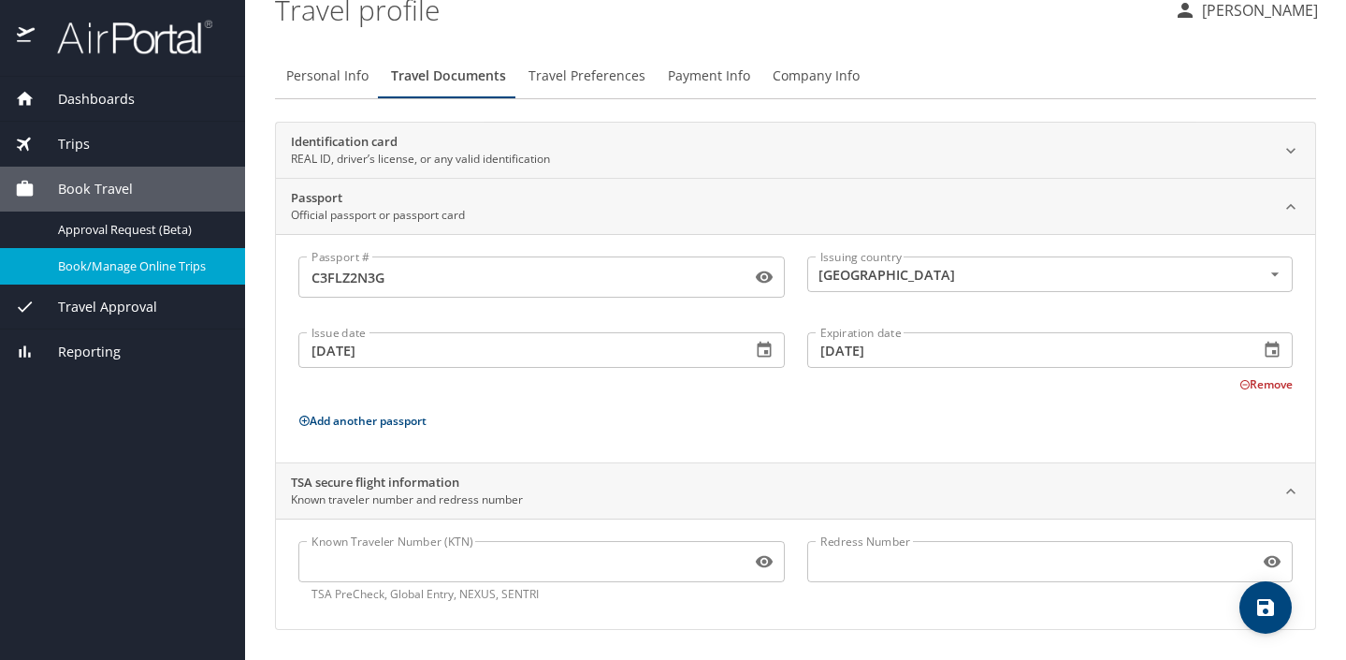
click at [1289, 148] on icon at bounding box center [1291, 150] width 19 height 19
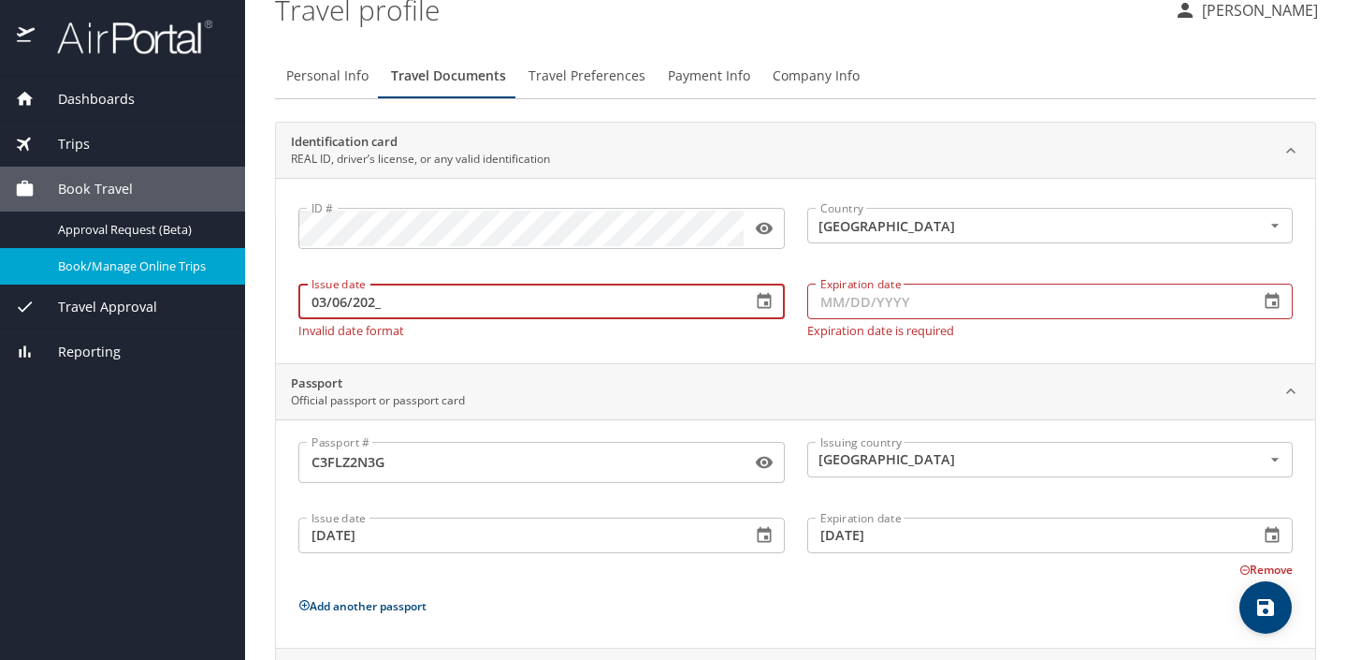
type input "03/06/2024"
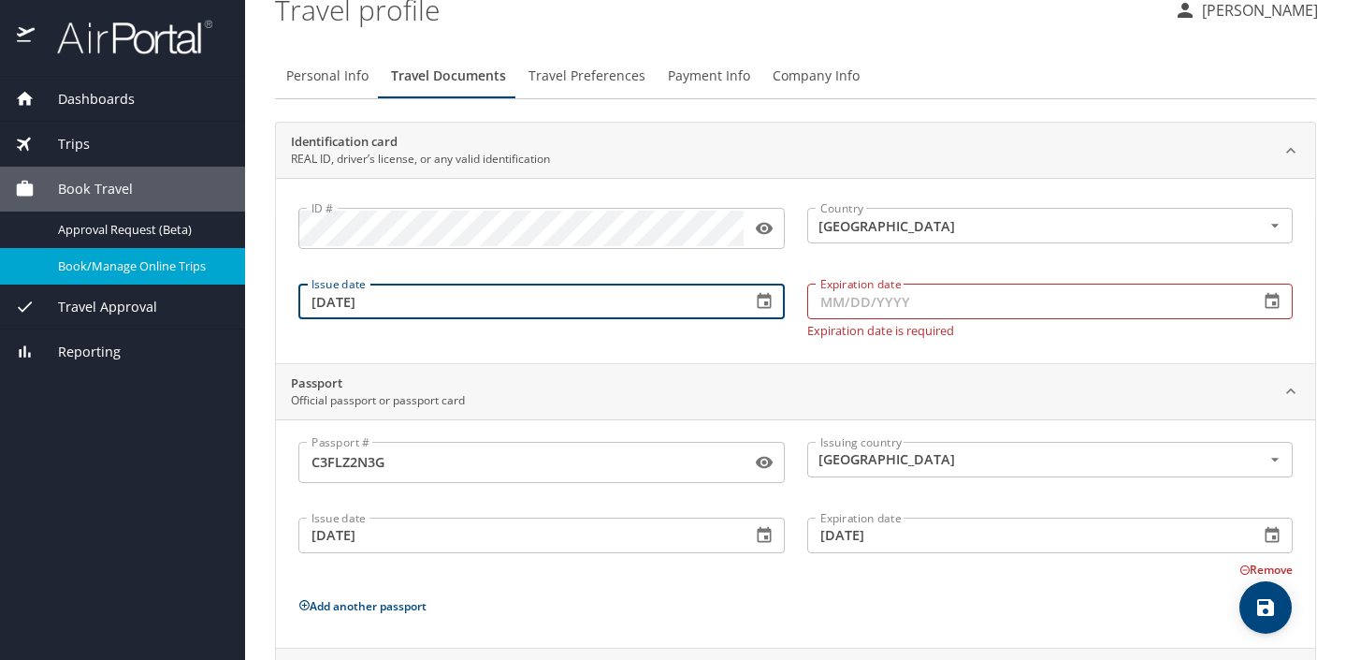
click at [828, 298] on input "Expiration date" at bounding box center [1026, 301] width 438 height 36
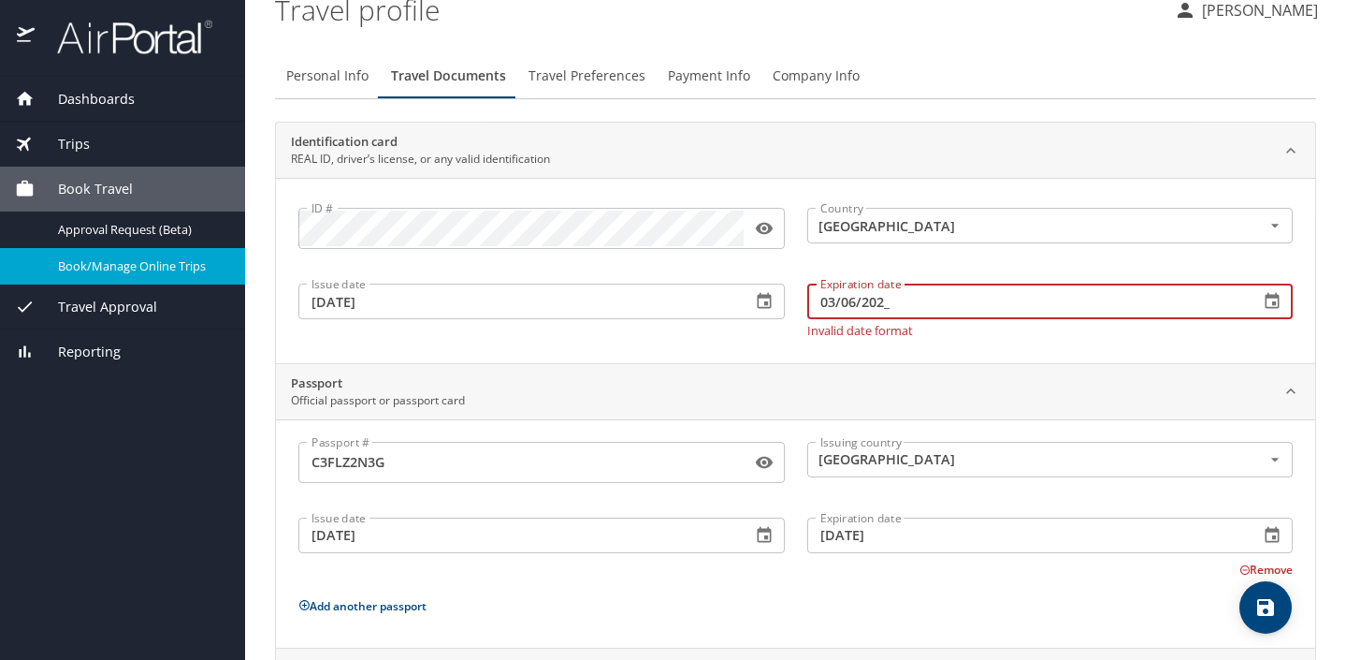
type input "03/06/2026"
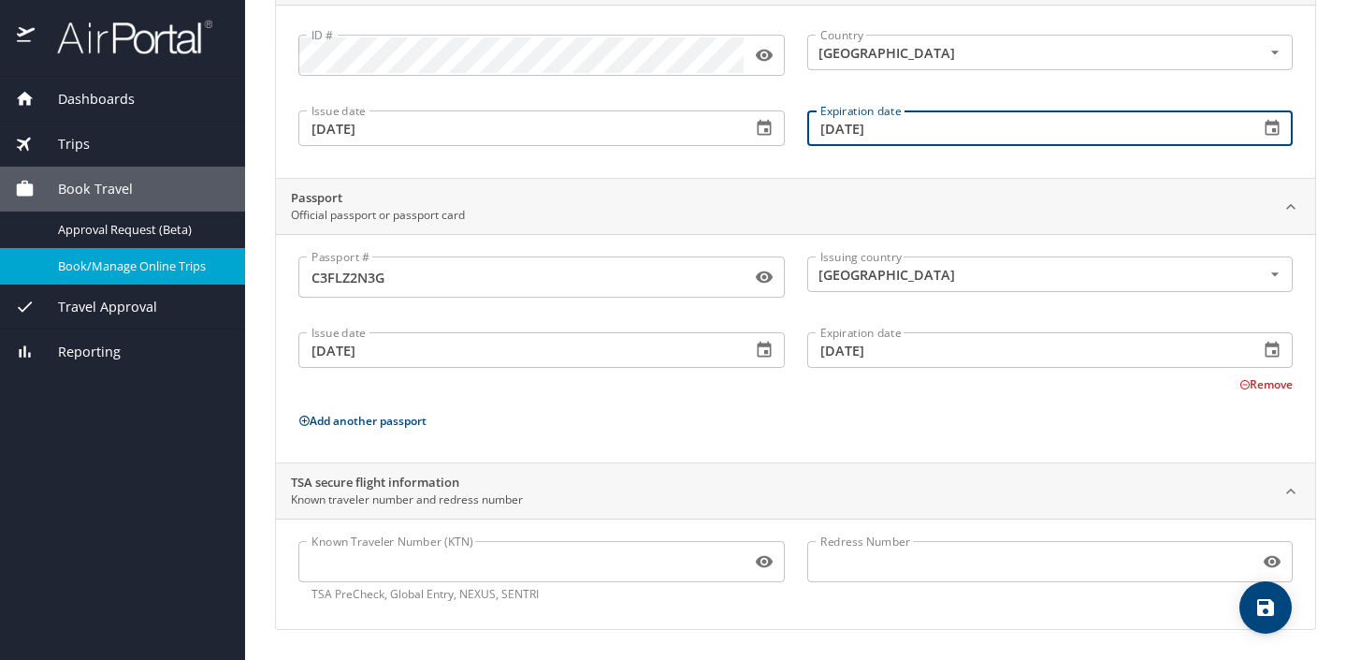
scroll to position [195, 0]
click at [1271, 617] on icon "save" at bounding box center [1266, 607] width 22 height 22
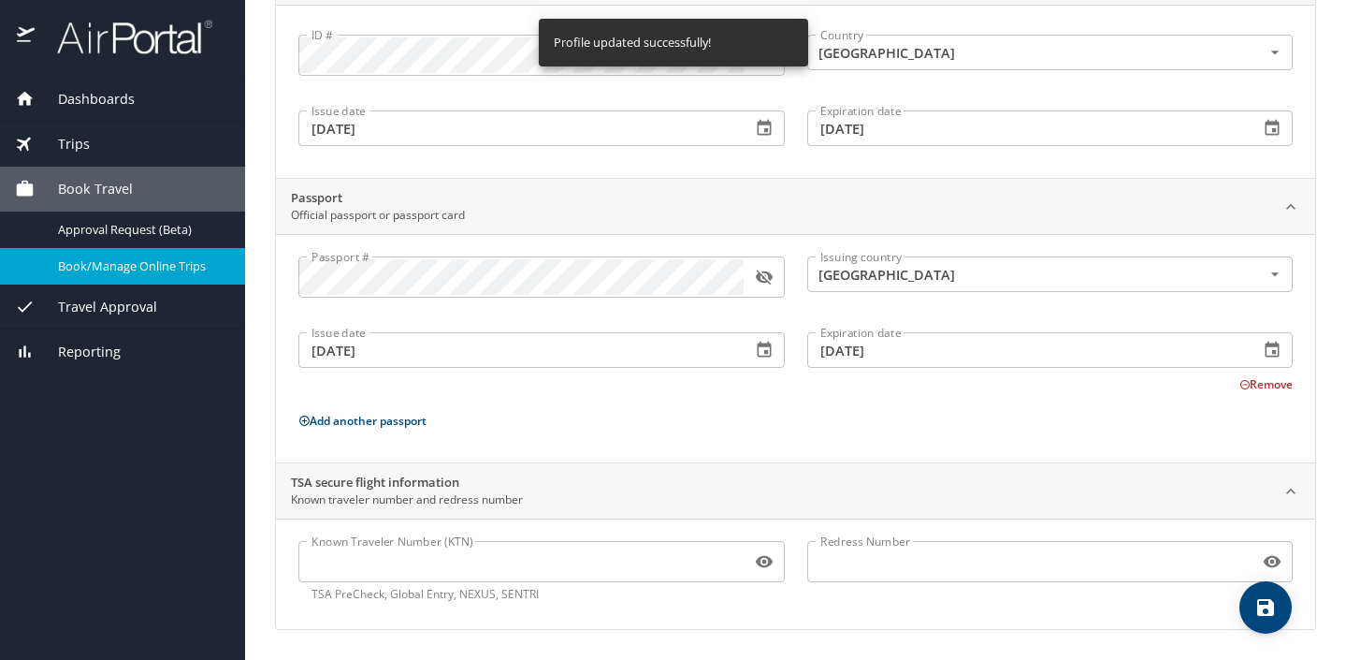
click at [96, 273] on span "Book/Manage Online Trips" at bounding box center [140, 266] width 165 height 18
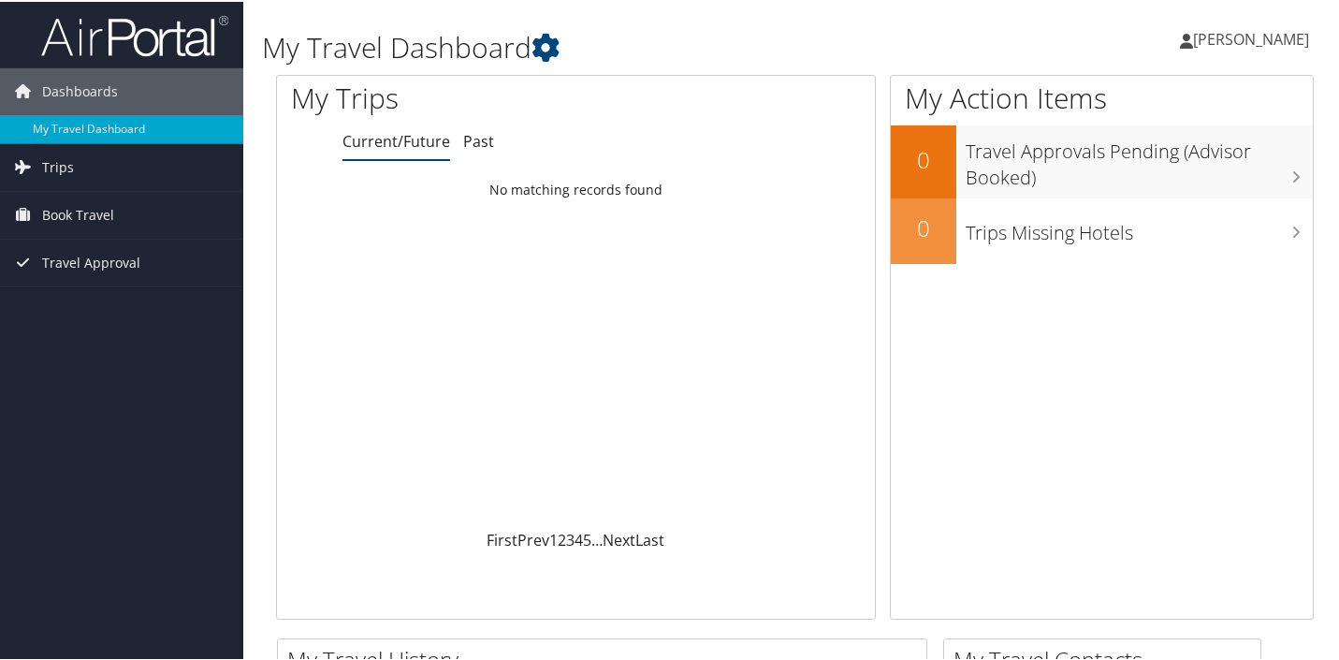
click at [1205, 42] on span "[PERSON_NAME]" at bounding box center [1251, 37] width 116 height 21
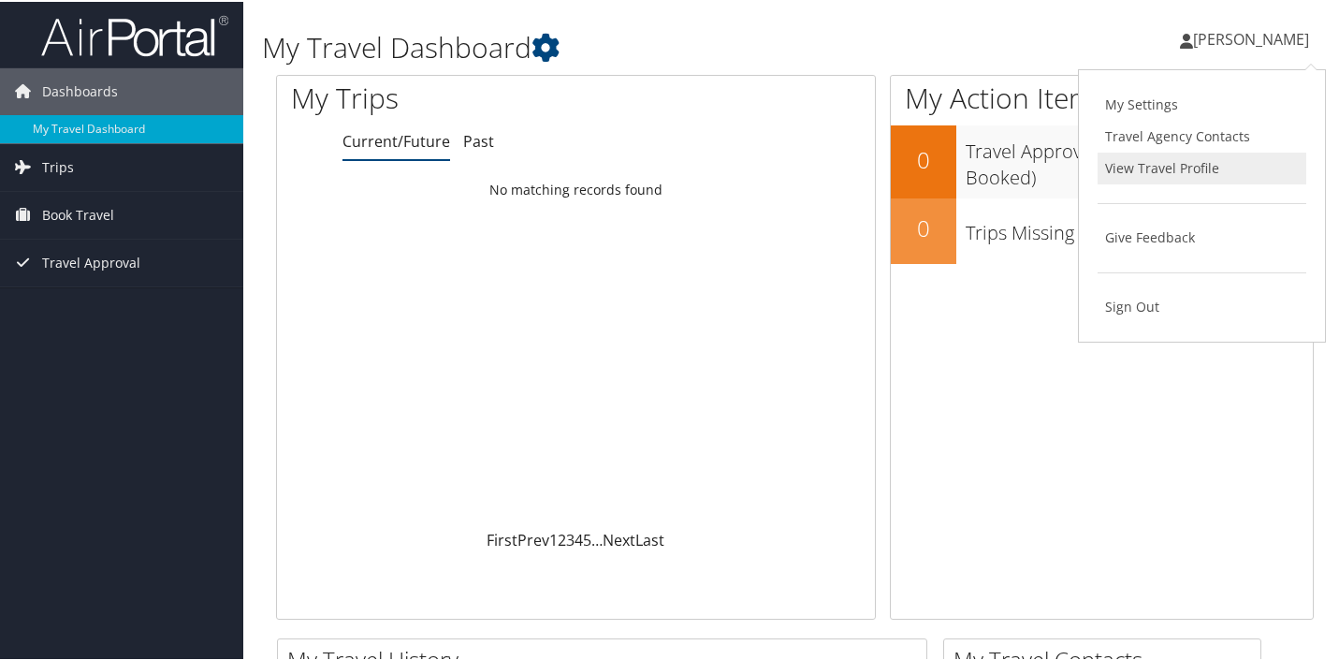
click at [1155, 168] on link "View Travel Profile" at bounding box center [1201, 167] width 209 height 32
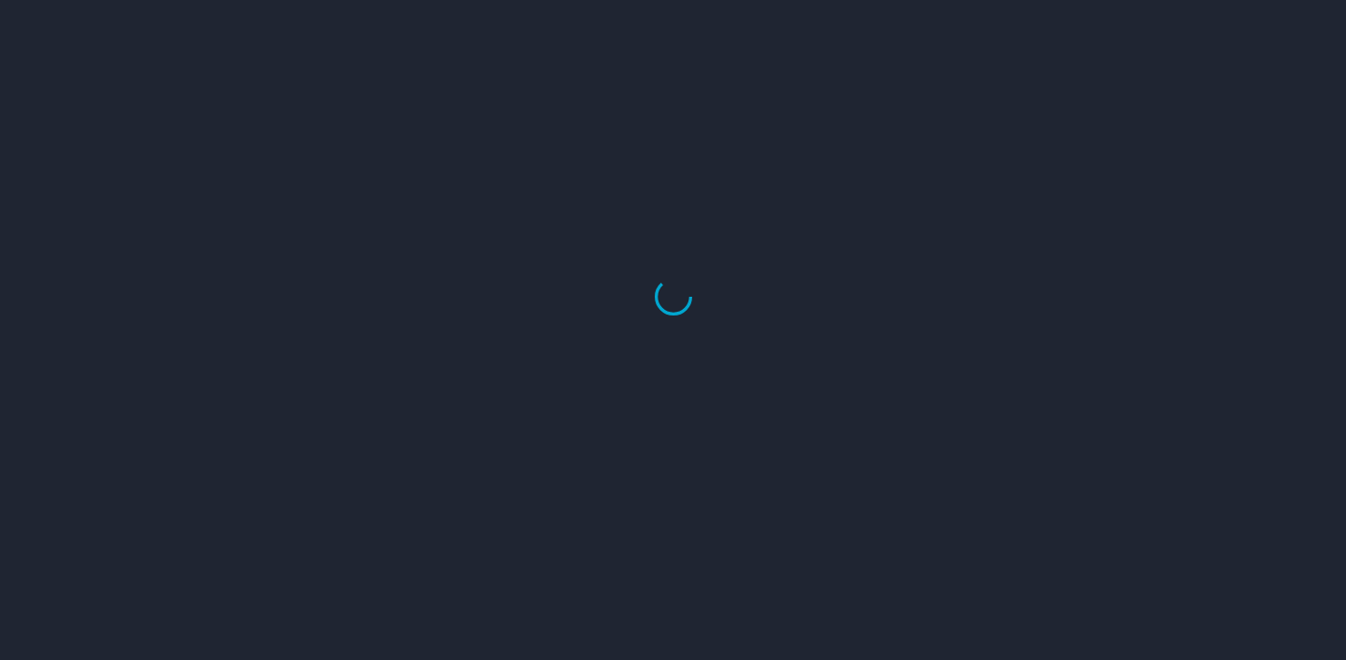
select select "US"
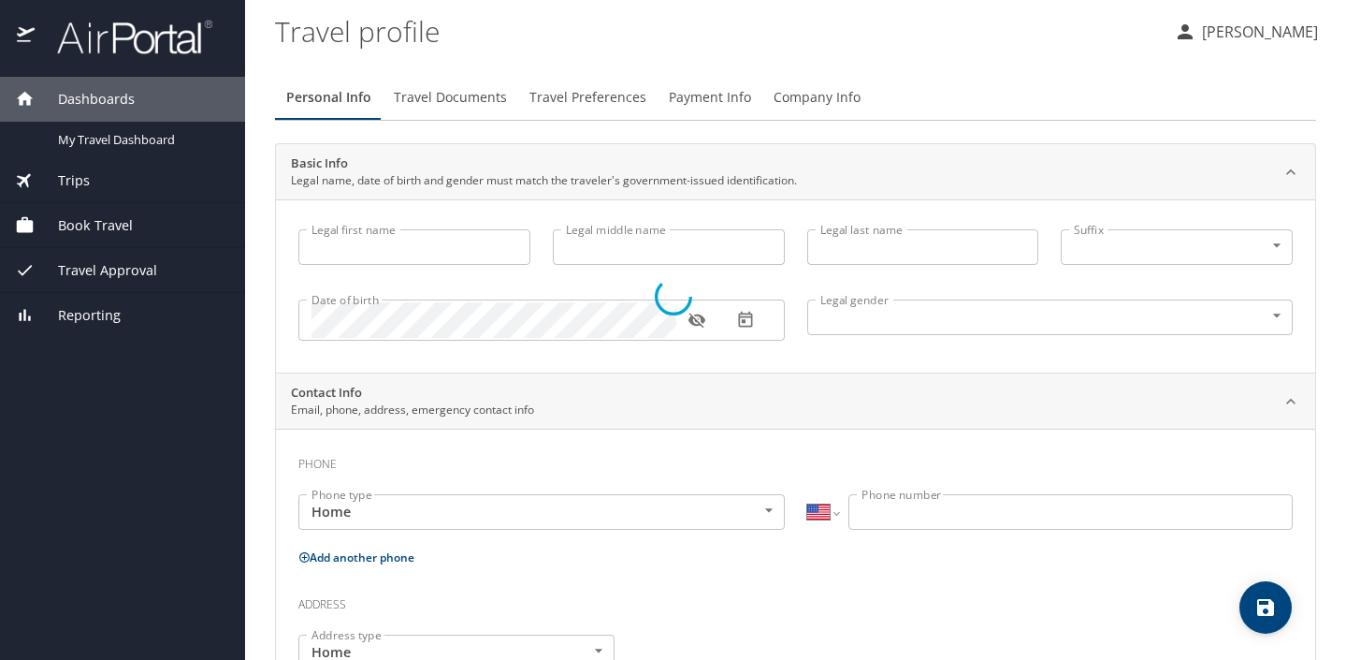
type input "Anaheed"
type input "[PERSON_NAME]"
type input "[DEMOGRAPHIC_DATA]"
type input "[PERSON_NAME]"
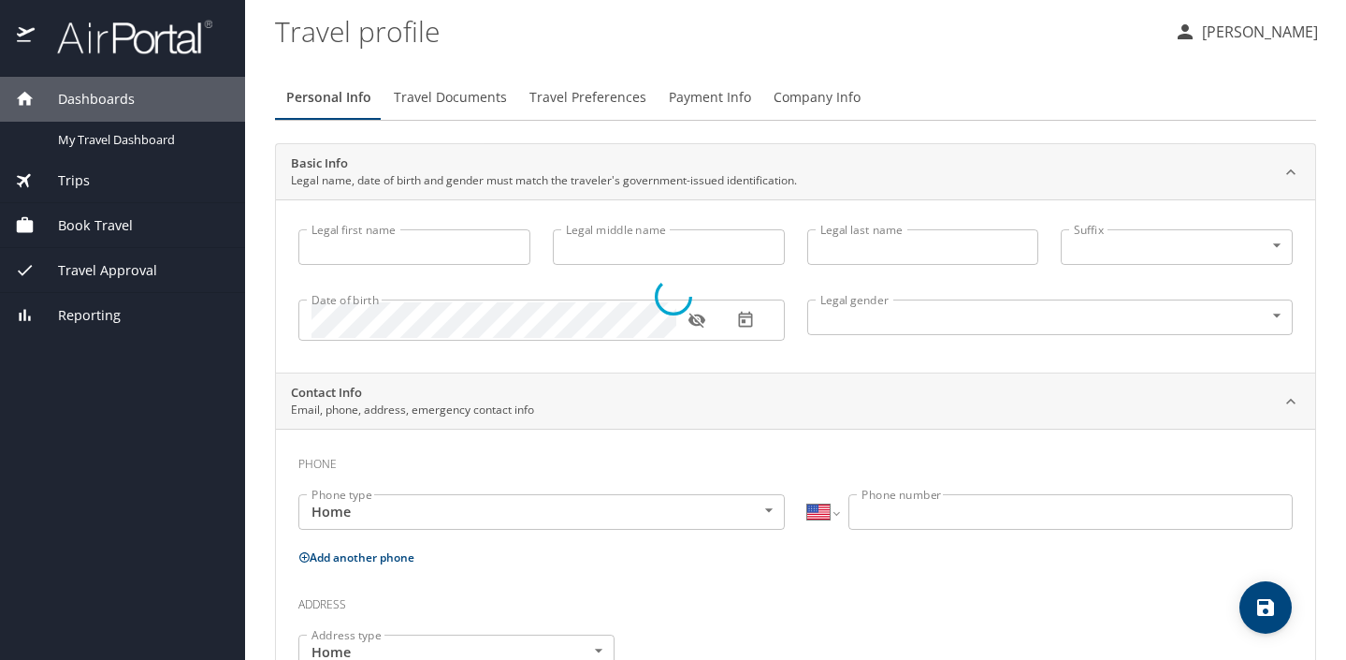
type input "[PERSON_NAME]"
type input "[PHONE_NUMBER]"
type input "[EMAIL_ADDRESS][DOMAIN_NAME]"
select select "US"
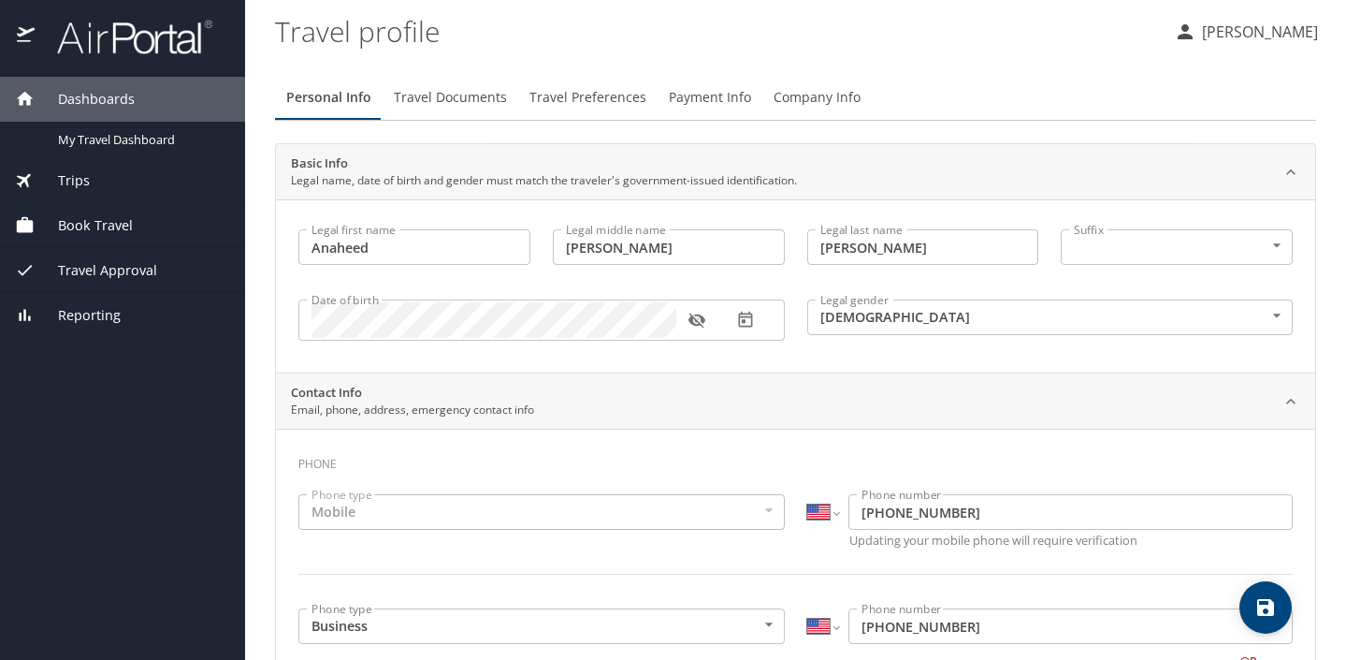
click at [574, 98] on span "Travel Preferences" at bounding box center [588, 97] width 117 height 23
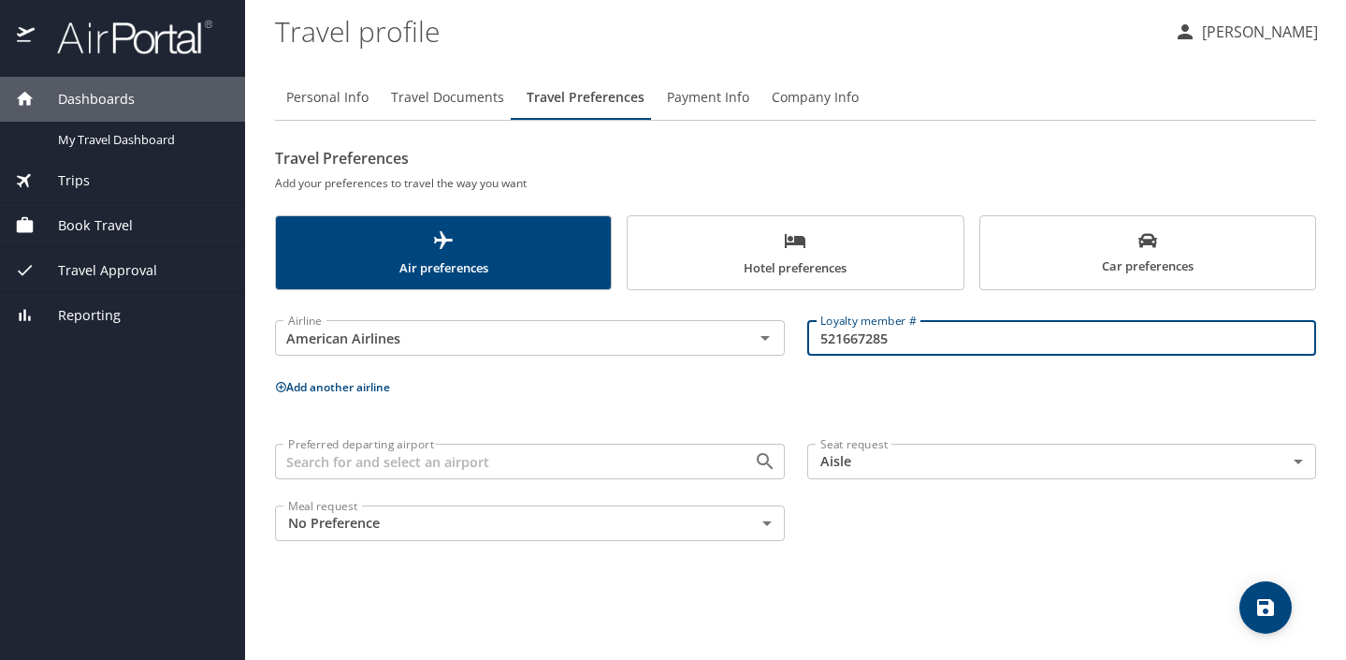
drag, startPoint x: 921, startPoint y: 333, endPoint x: 807, endPoint y: 334, distance: 113.2
click at [807, 334] on input "521667285" at bounding box center [1062, 338] width 510 height 36
click at [1260, 605] on icon "save" at bounding box center [1265, 607] width 17 height 17
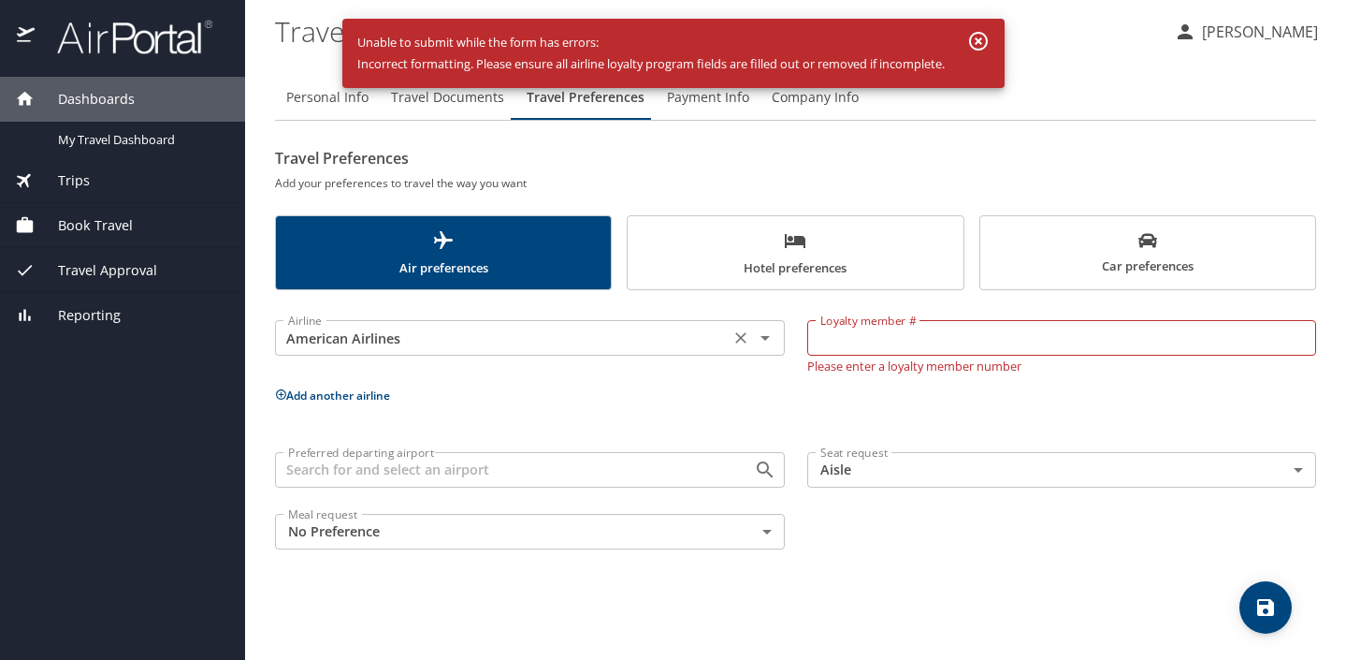
click at [759, 342] on icon "Open" at bounding box center [765, 338] width 22 height 22
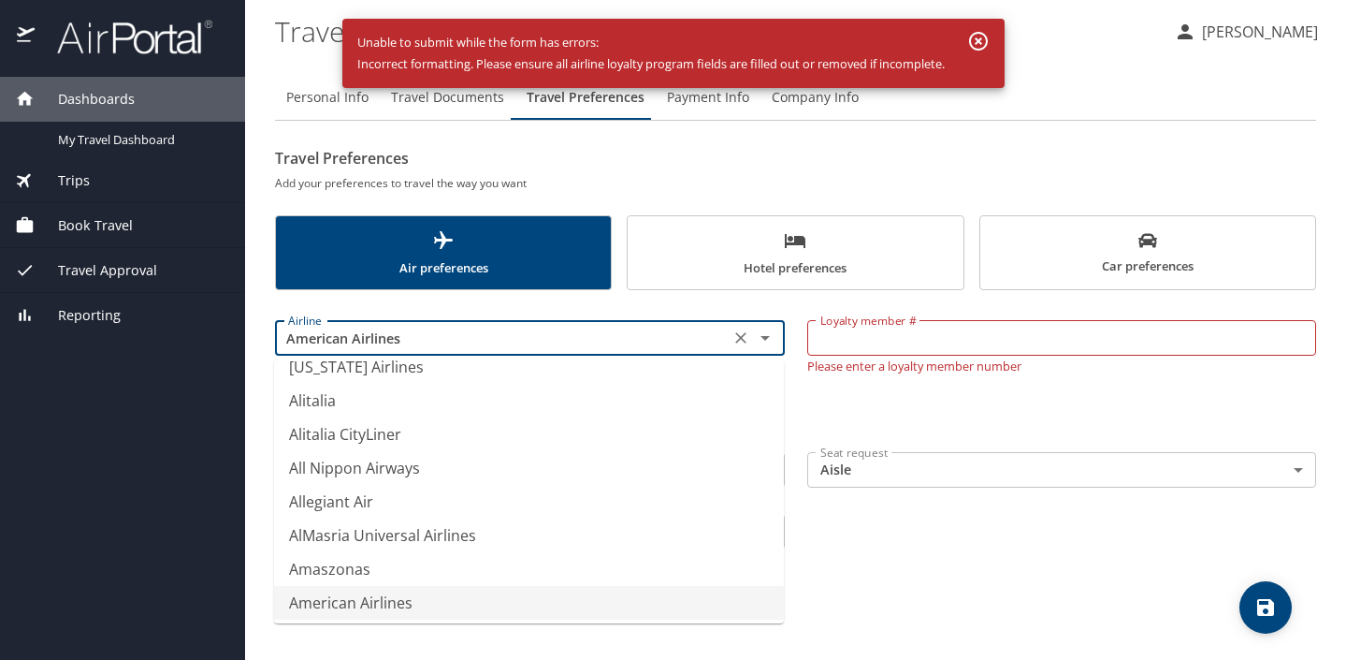
click at [741, 337] on icon "Clear" at bounding box center [740, 337] width 11 height 11
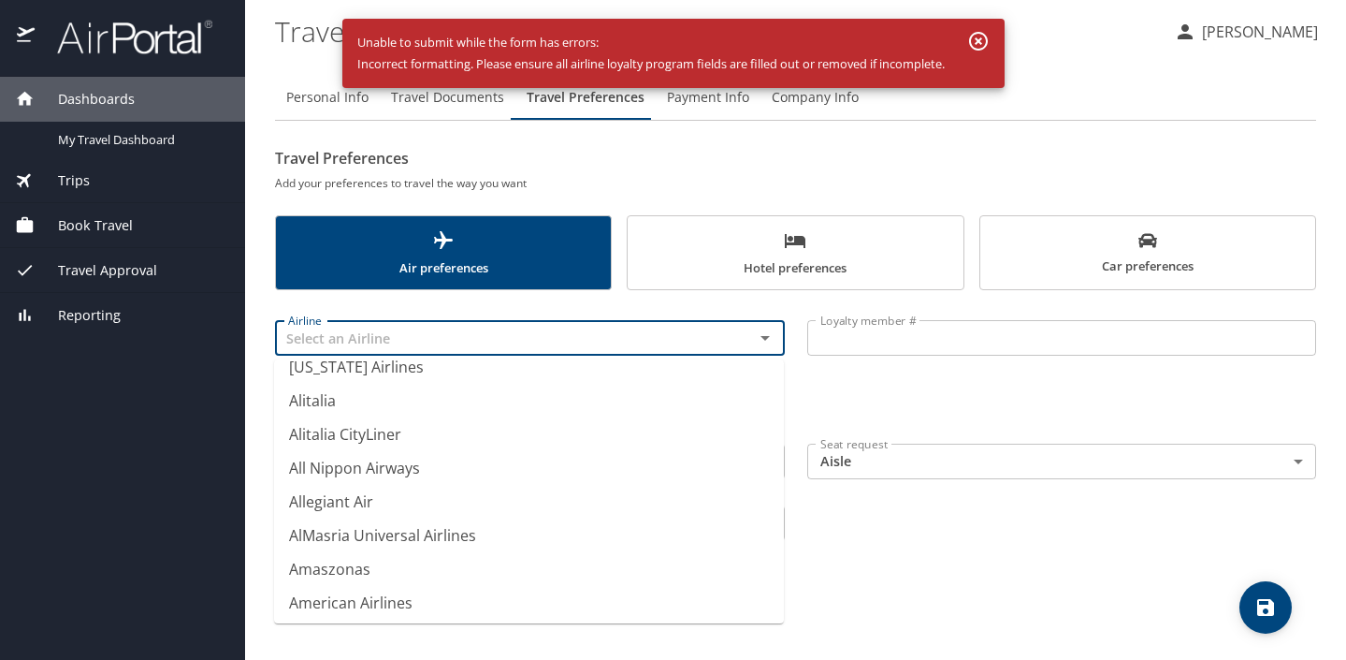
scroll to position [11, 0]
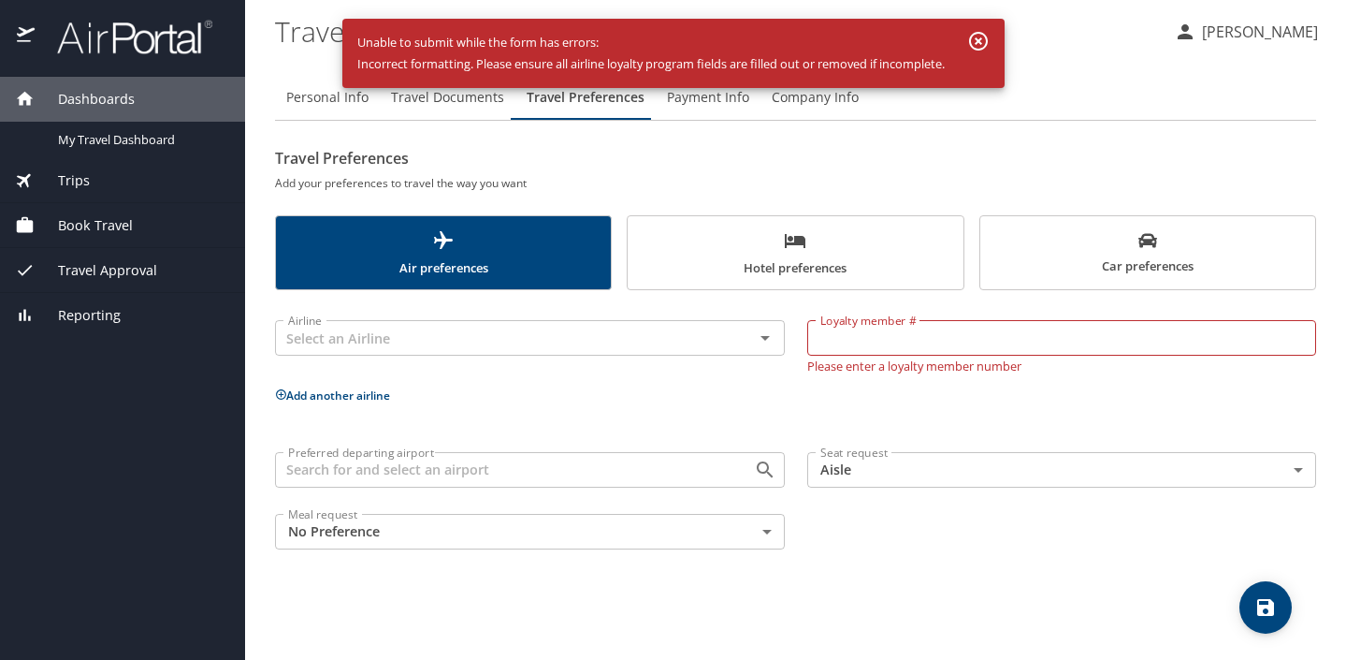
type input "* Miles and More / Lufthansa, Austrian, Swiss, Brussels Airlines"
click at [950, 617] on div "Personal Info Travel Documents Travel Preferences Payment Info Company Info Tra…" at bounding box center [795, 360] width 1041 height 600
click at [773, 339] on icon "Open" at bounding box center [765, 338] width 22 height 22
click at [744, 183] on h6 "Add your preferences to travel the way you want" at bounding box center [795, 183] width 1041 height 20
click at [1284, 620] on button "save" at bounding box center [1266, 607] width 52 height 52
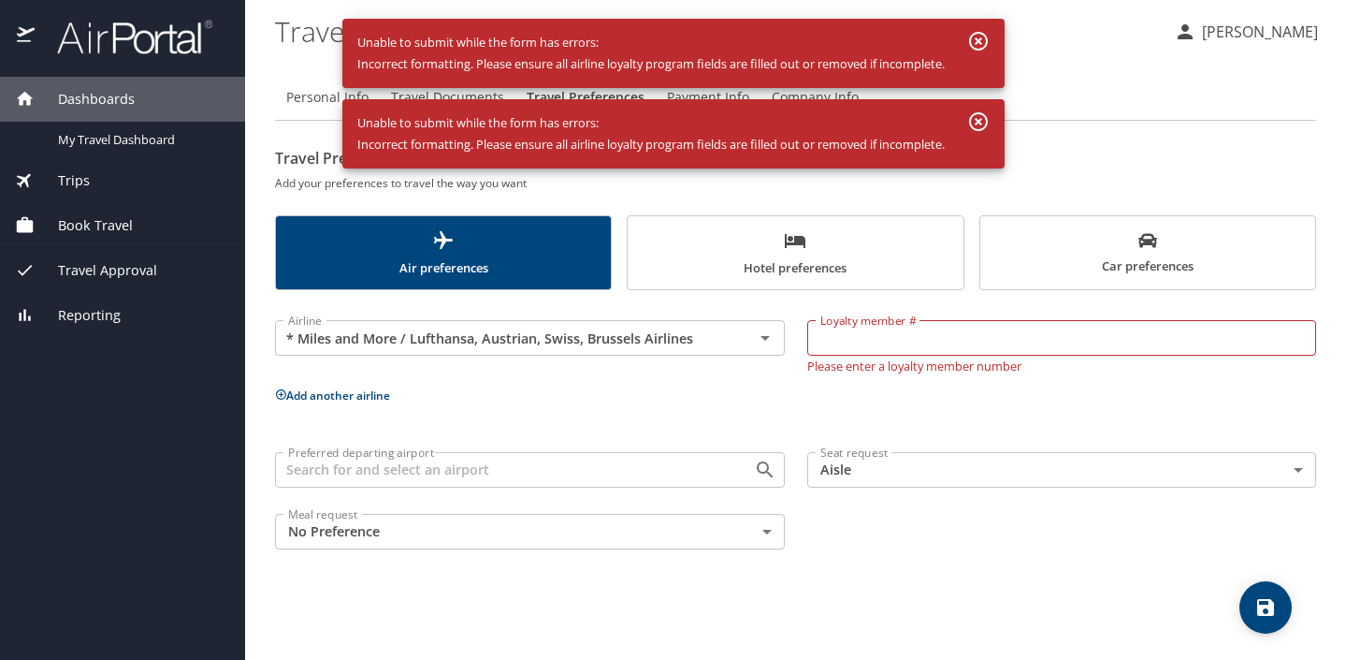
click at [986, 110] on icon "button" at bounding box center [978, 121] width 22 height 22
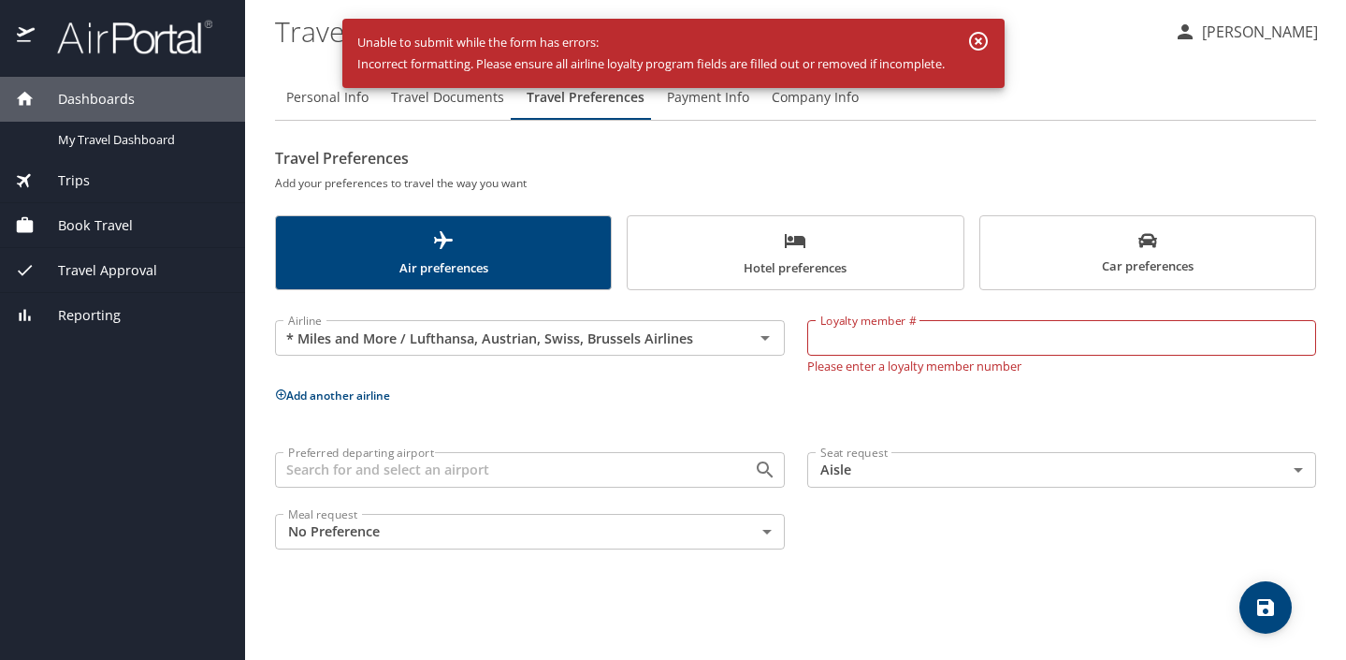
click at [981, 38] on icon "button" at bounding box center [978, 41] width 22 height 22
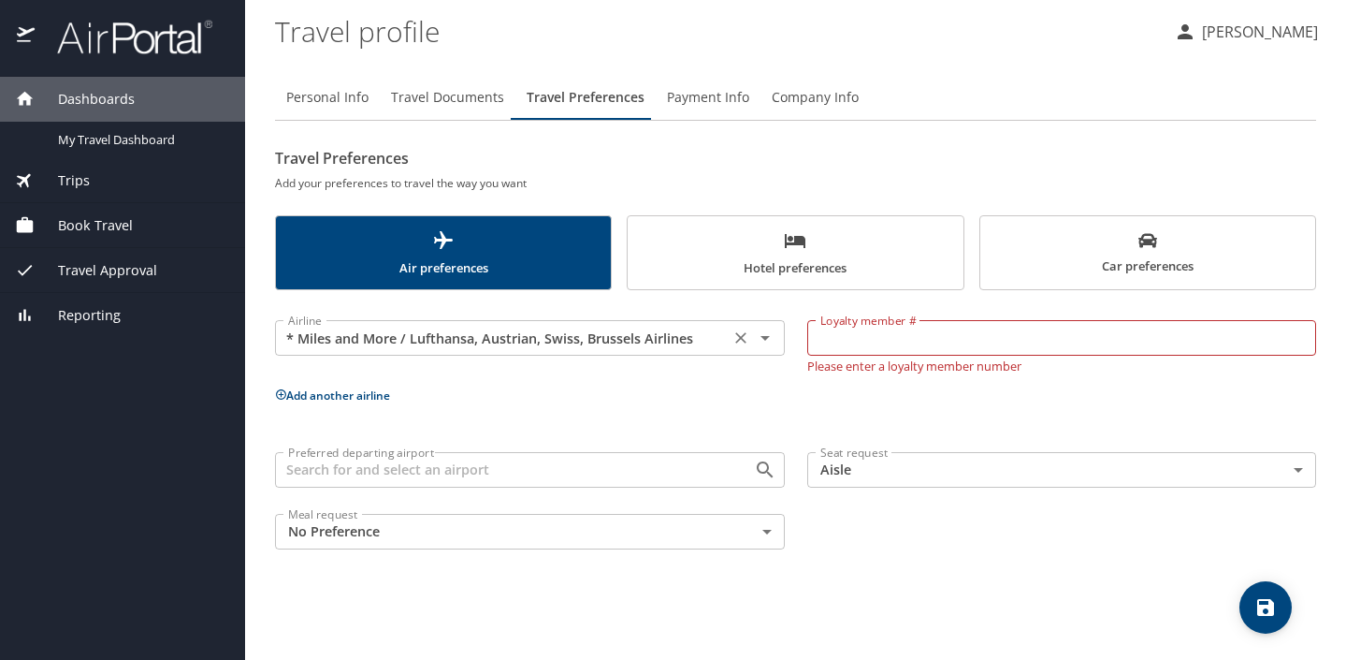
click at [725, 334] on div "* Miles and More / Lufthansa, Austrian, Swiss, Brussels Airlines Airline" at bounding box center [530, 338] width 510 height 36
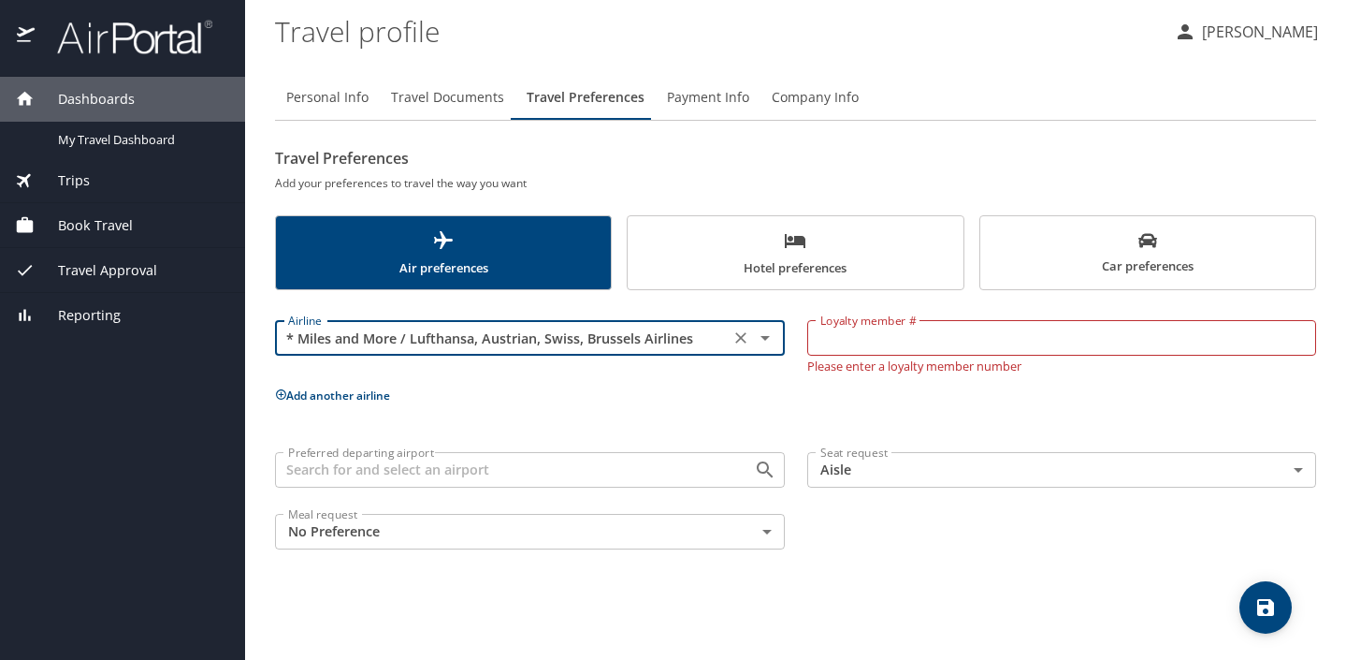
click at [742, 334] on icon "Clear" at bounding box center [741, 337] width 19 height 19
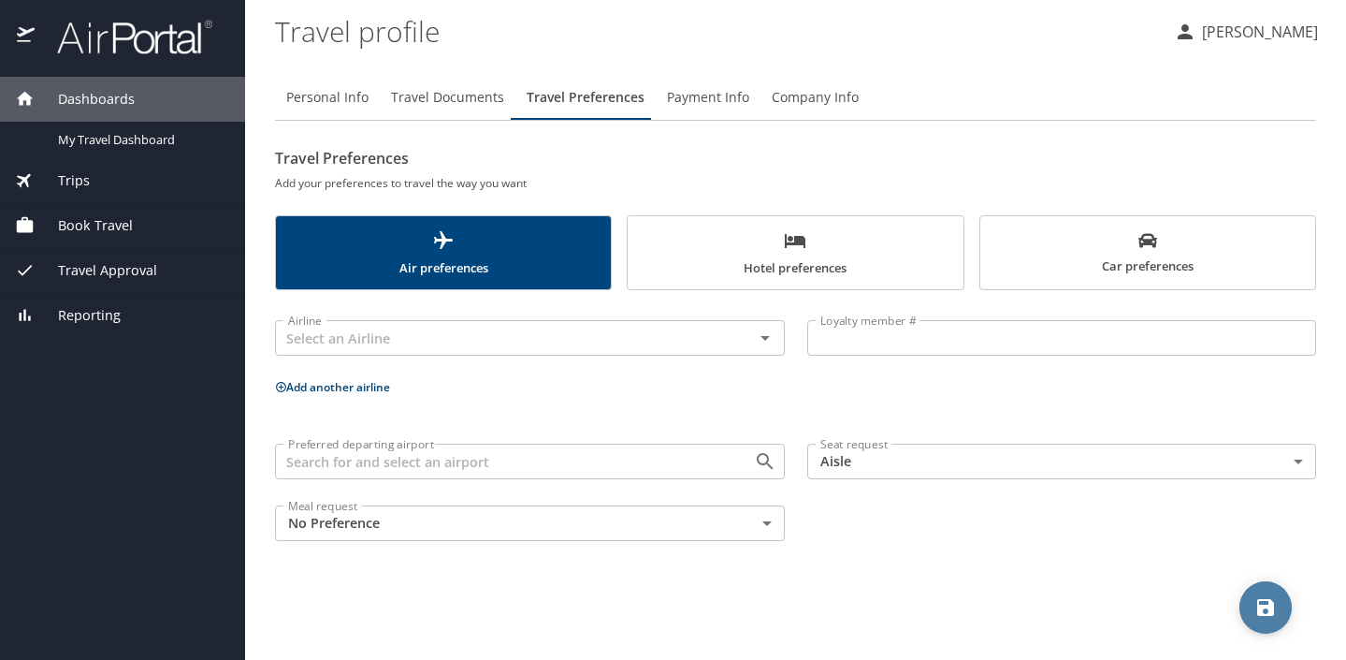
click at [1260, 606] on icon "save" at bounding box center [1265, 607] width 17 height 17
